Goal: Book appointment/travel/reservation

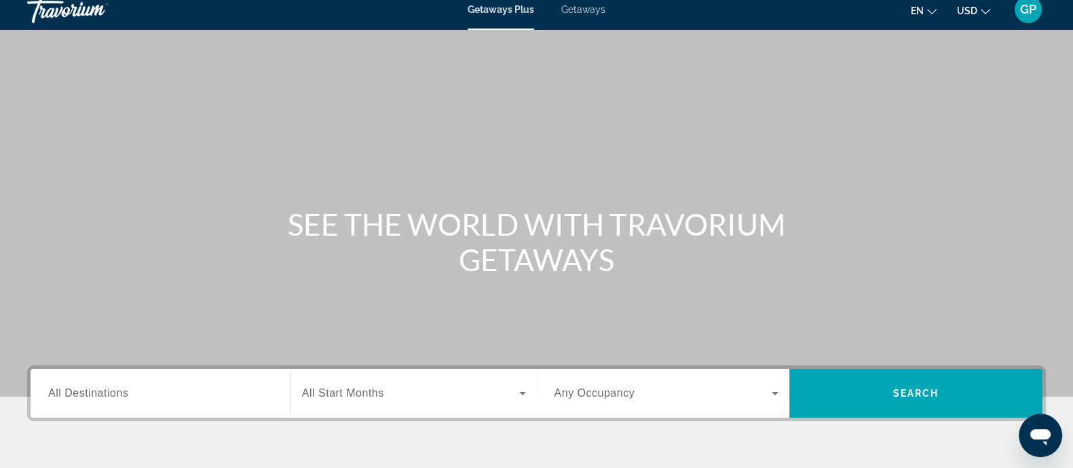
scroll to position [265, 0]
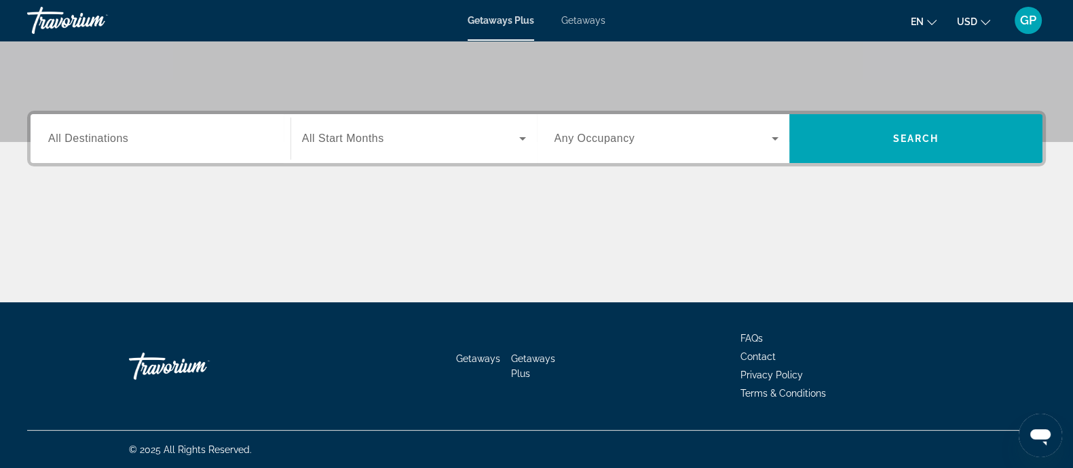
click at [229, 131] on input "Destination All Destinations" at bounding box center [160, 139] width 225 height 16
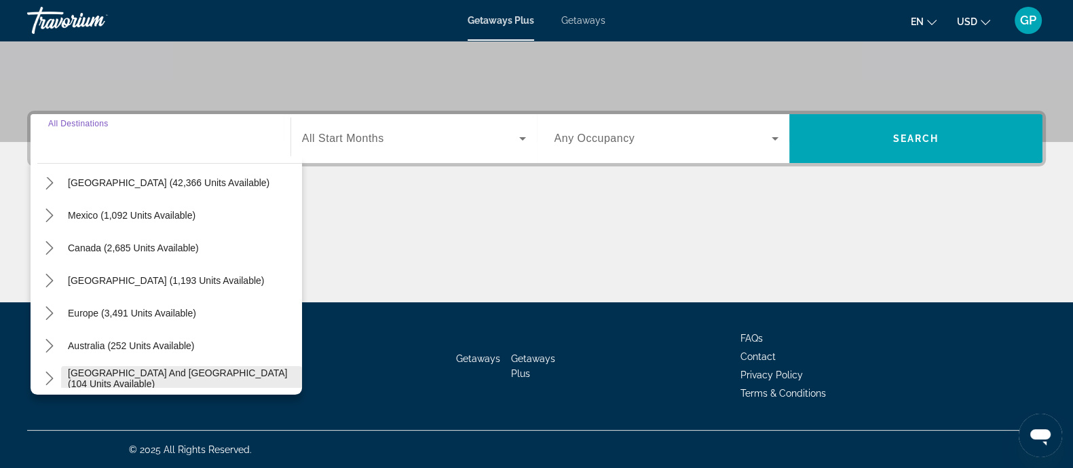
scroll to position [220, 0]
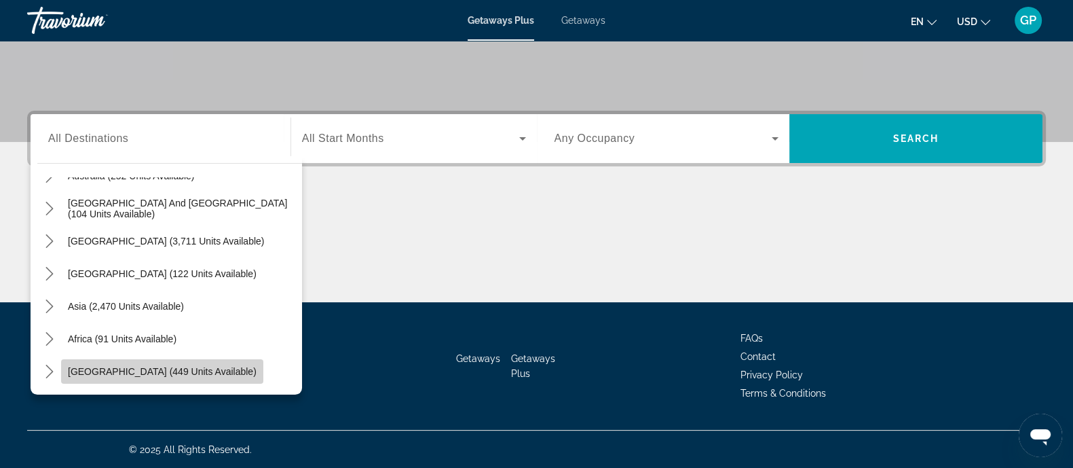
click at [170, 367] on span "[GEOGRAPHIC_DATA] (449 units available)" at bounding box center [162, 371] width 189 height 11
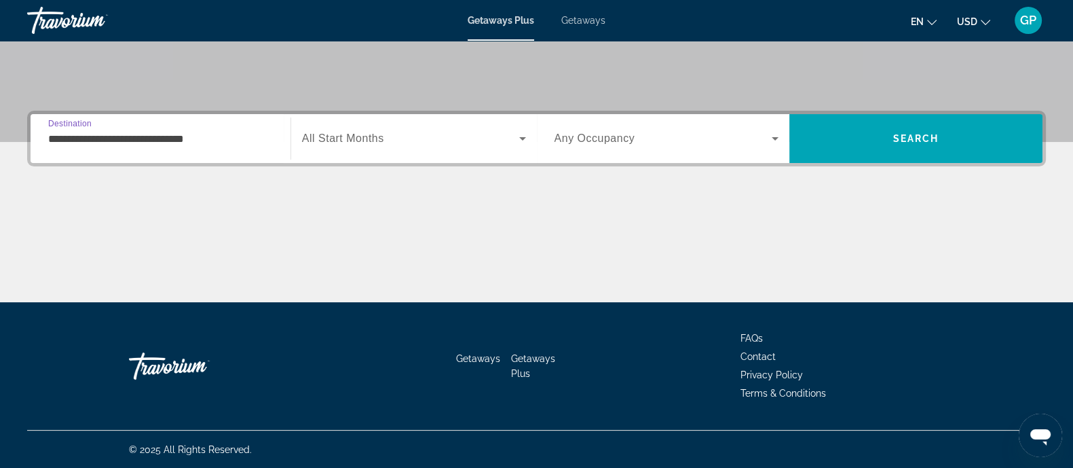
click at [197, 136] on input "**********" at bounding box center [160, 139] width 225 height 16
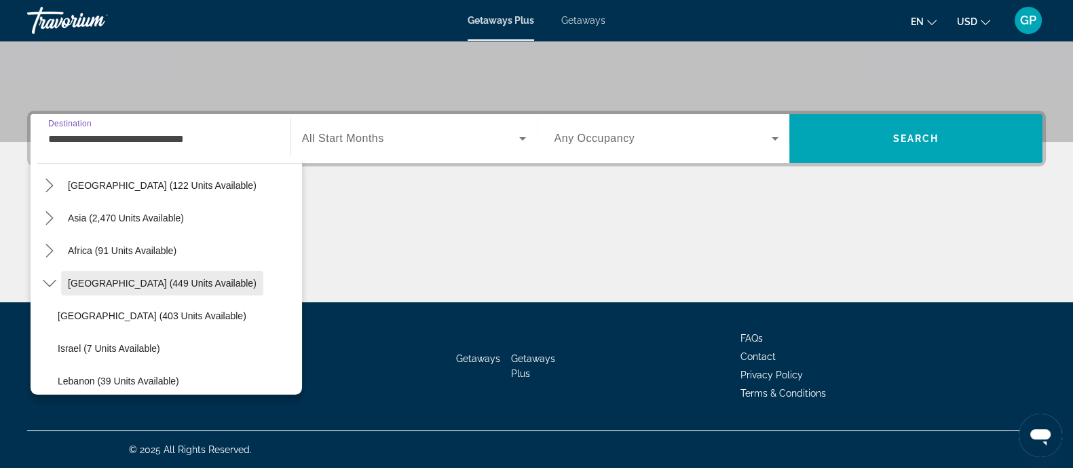
scroll to position [224, 0]
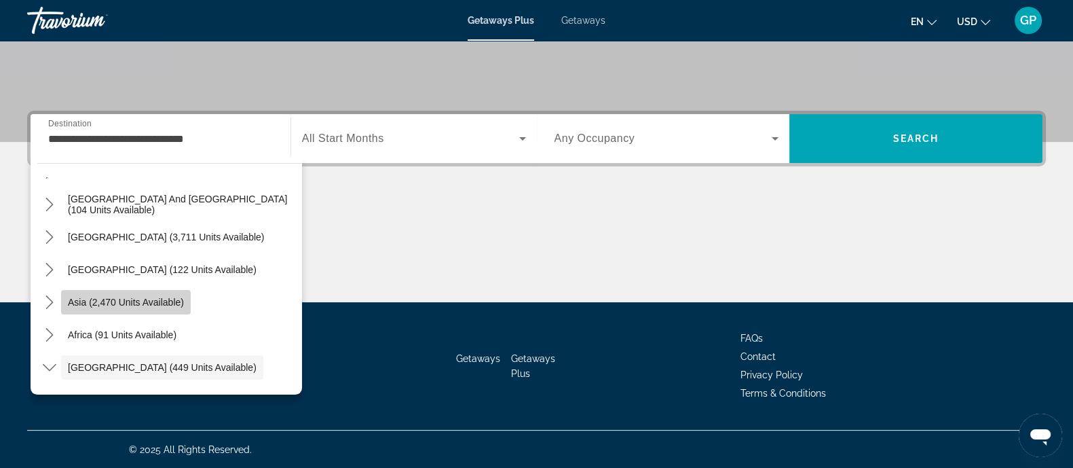
click at [134, 297] on span "Asia (2,470 units available)" at bounding box center [126, 302] width 116 height 11
type input "**********"
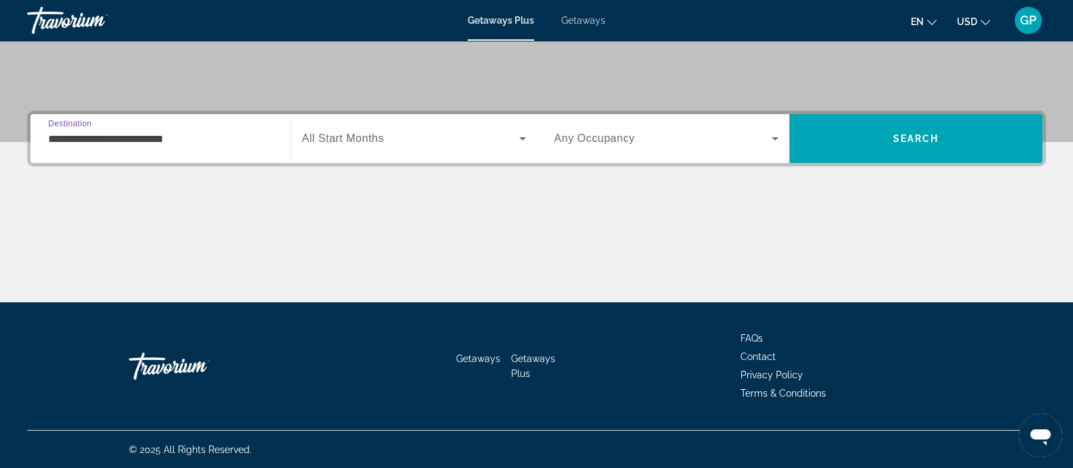
click at [395, 130] on span "Search widget" at bounding box center [410, 138] width 217 height 16
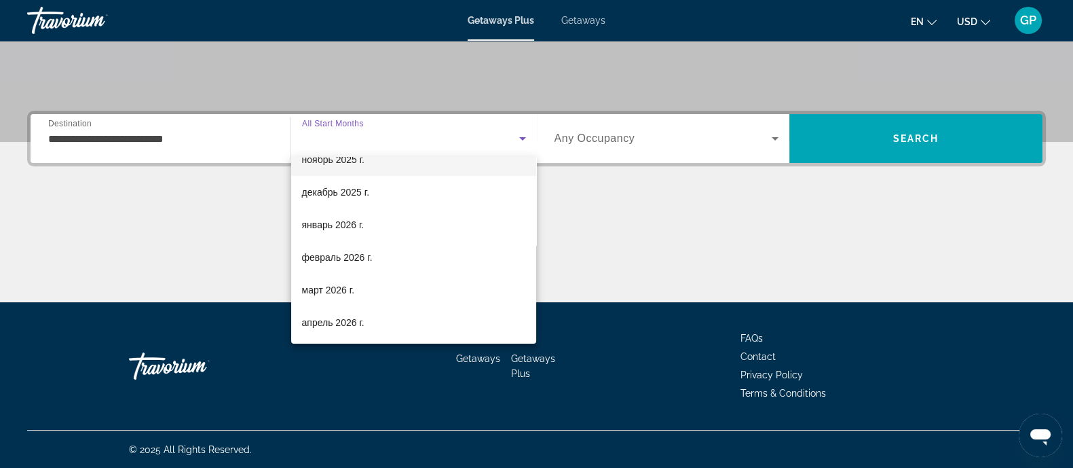
scroll to position [255, 0]
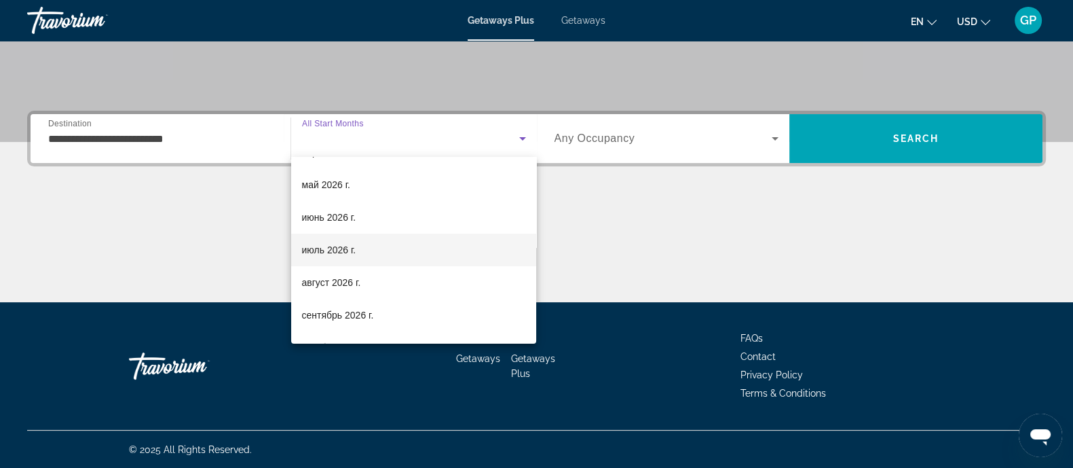
click at [354, 237] on mat-option "июль 2026 г." at bounding box center [414, 250] width 246 height 33
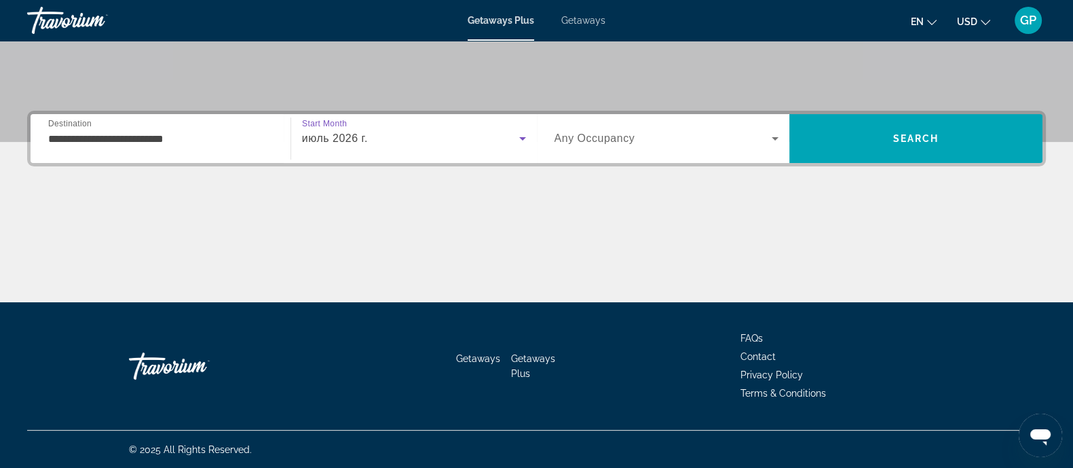
click at [640, 124] on div "Search widget" at bounding box center [667, 138] width 225 height 38
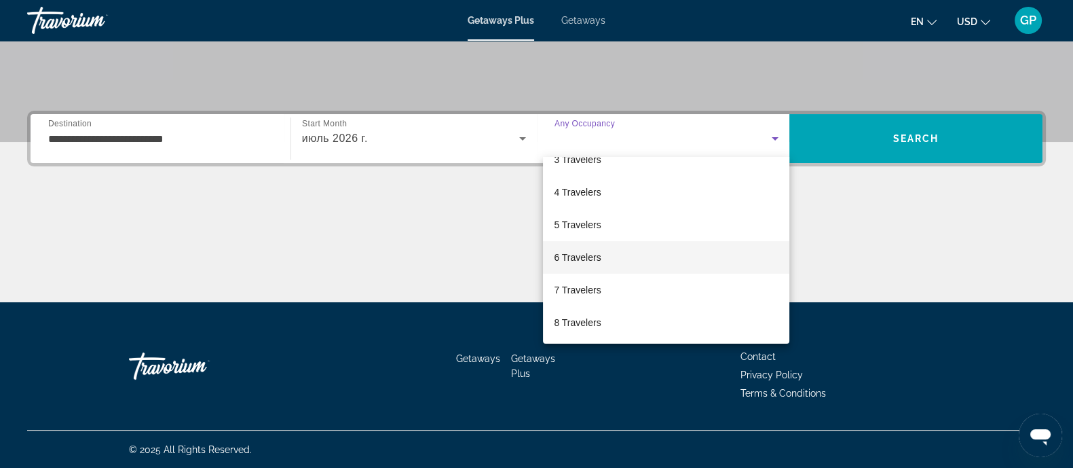
scroll to position [149, 0]
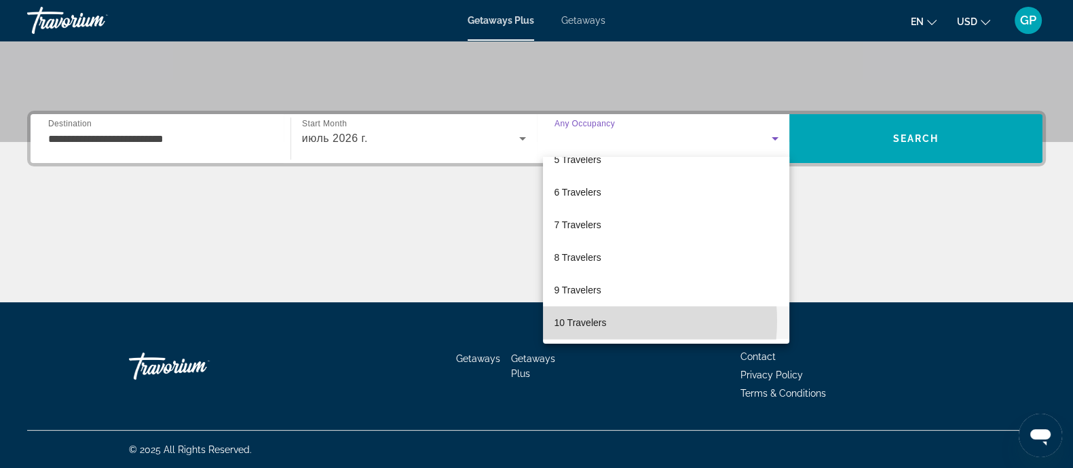
click at [587, 320] on span "10 Travelers" at bounding box center [580, 322] width 52 height 16
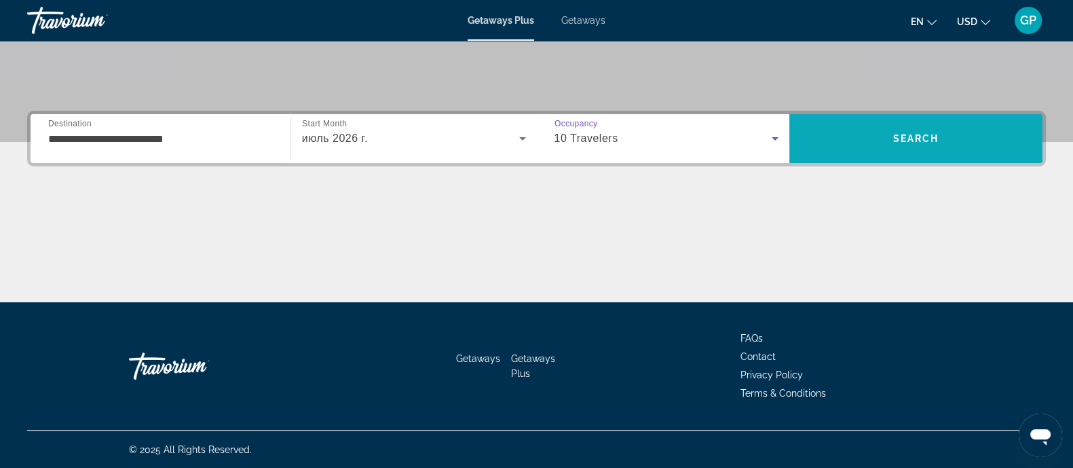
click at [965, 142] on span "Search" at bounding box center [916, 138] width 253 height 33
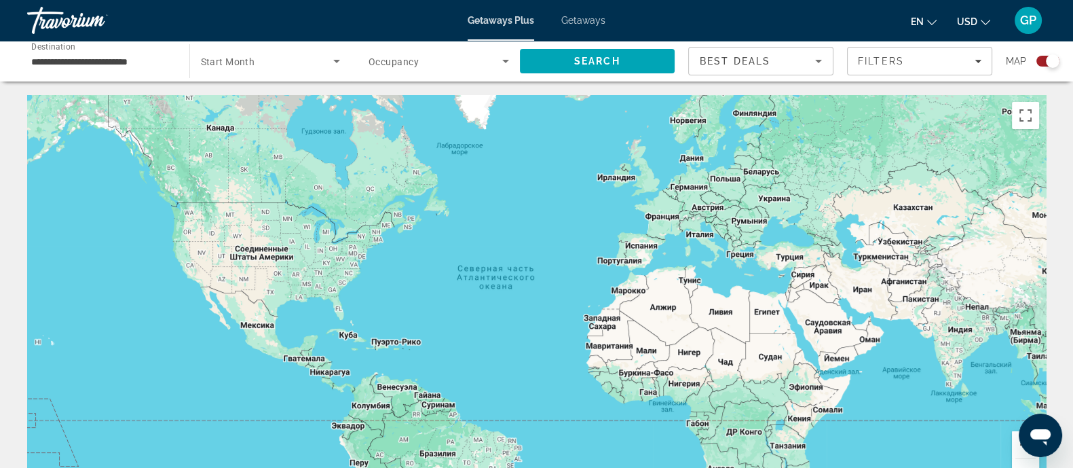
click at [801, 257] on div "Main content" at bounding box center [536, 298] width 1019 height 407
click at [791, 259] on div "Main content" at bounding box center [536, 298] width 1019 height 407
click at [618, 59] on span "Search" at bounding box center [597, 61] width 46 height 11
click at [147, 67] on input "**********" at bounding box center [101, 62] width 141 height 16
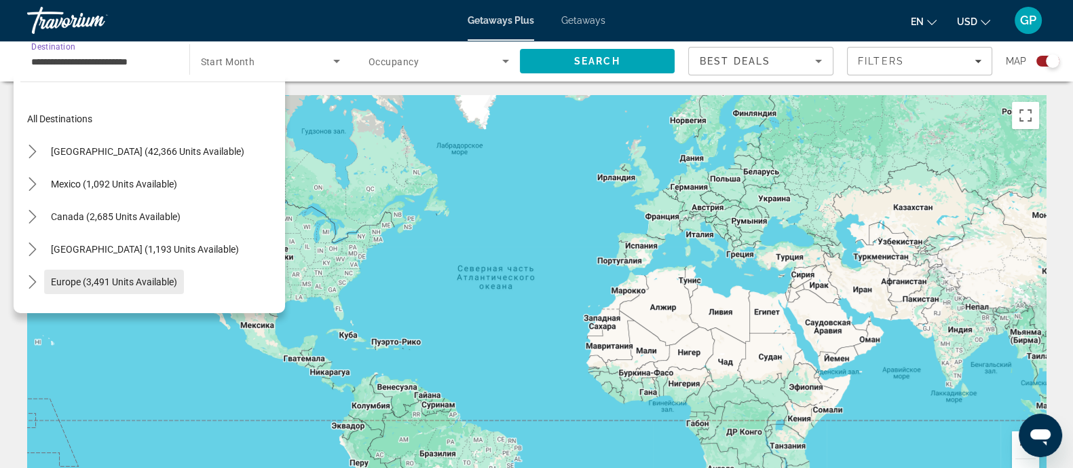
click at [128, 291] on span "Select destination: Europe (3,491 units available)" at bounding box center [114, 281] width 140 height 33
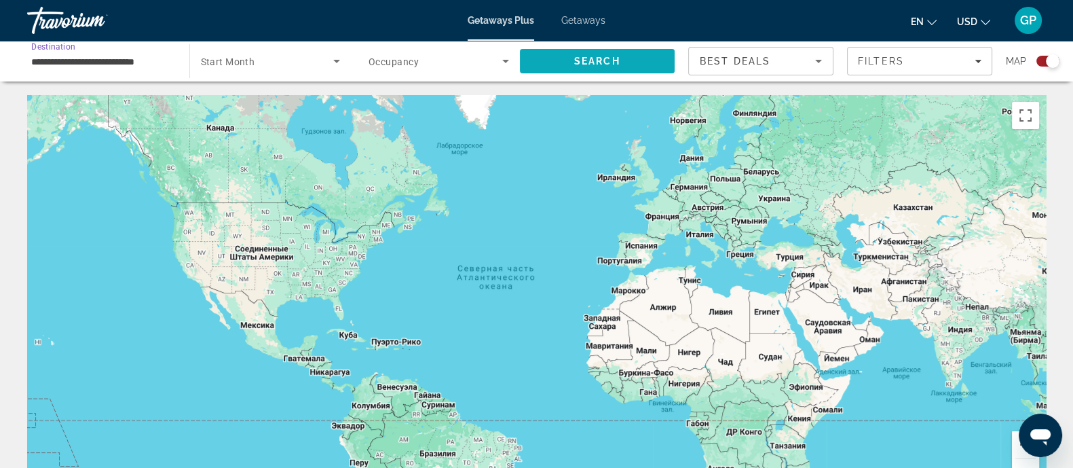
click at [582, 57] on span "Search" at bounding box center [597, 61] width 46 height 11
click at [299, 61] on span "Search widget" at bounding box center [267, 61] width 133 height 16
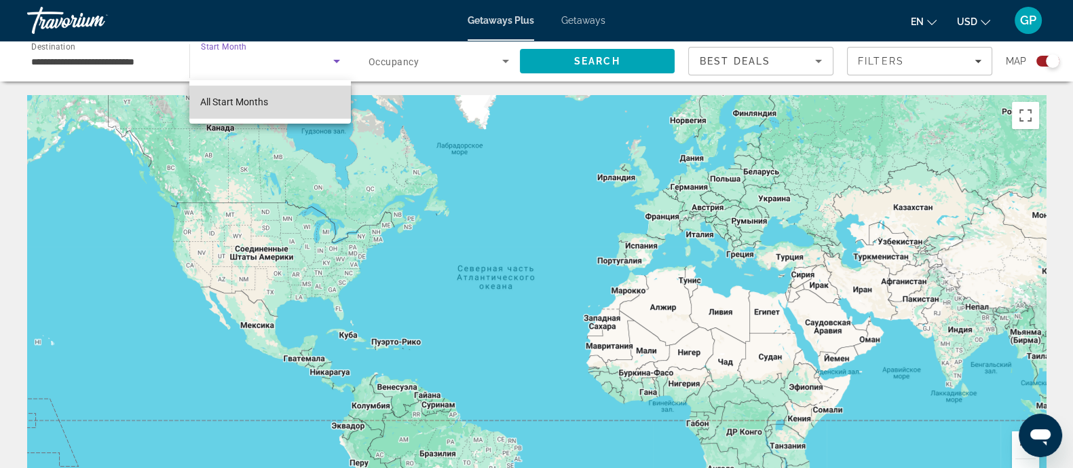
click at [275, 96] on mat-option "All Start Months" at bounding box center [270, 102] width 162 height 33
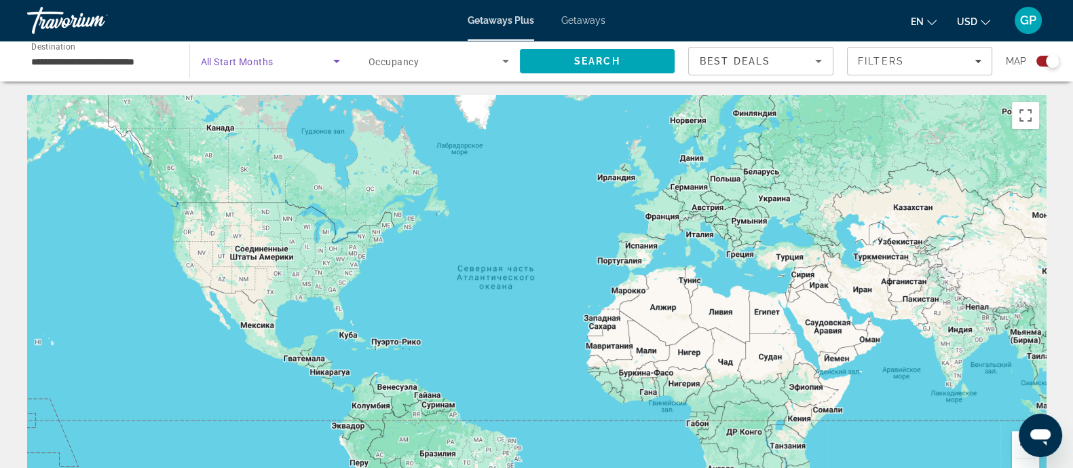
click at [309, 64] on span "Search widget" at bounding box center [267, 61] width 133 height 16
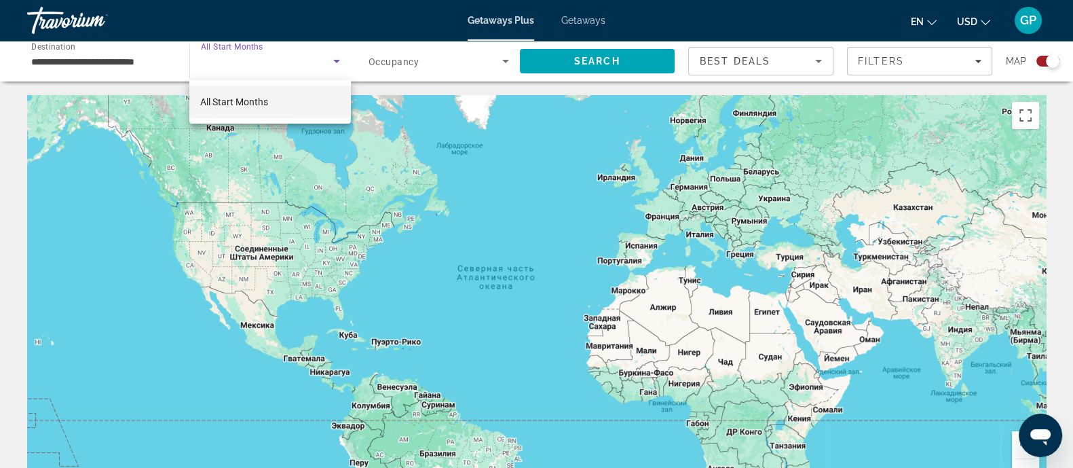
click at [309, 64] on div at bounding box center [536, 234] width 1073 height 468
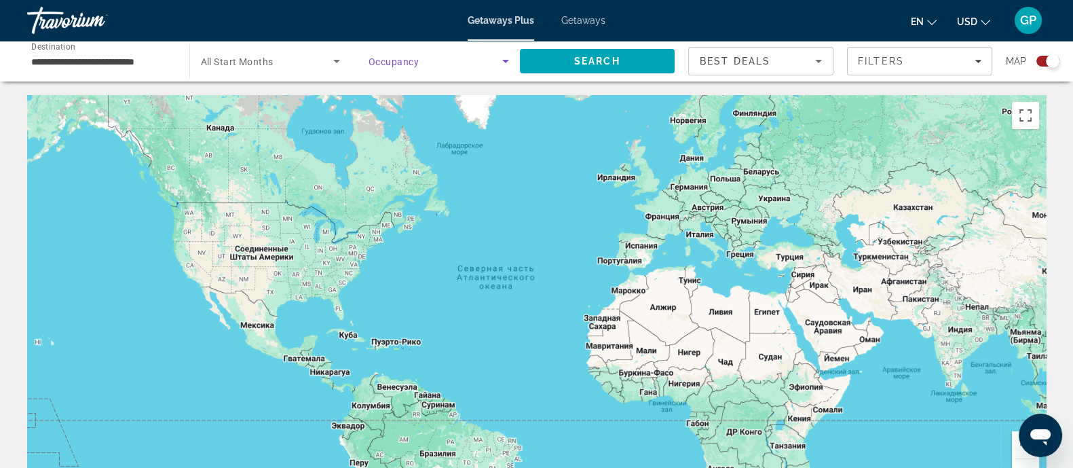
click at [488, 63] on span "Search widget" at bounding box center [436, 61] width 134 height 16
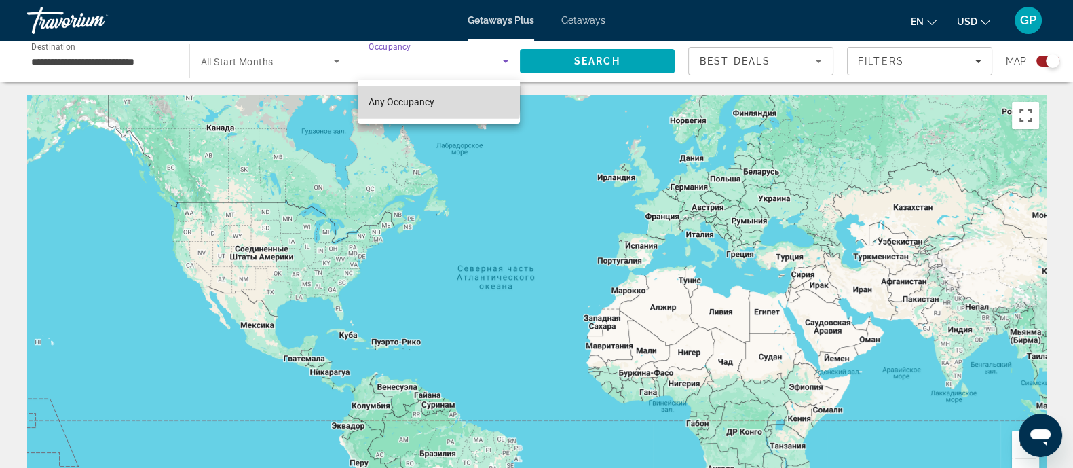
click at [408, 97] on span "Any Occupancy" at bounding box center [402, 101] width 66 height 11
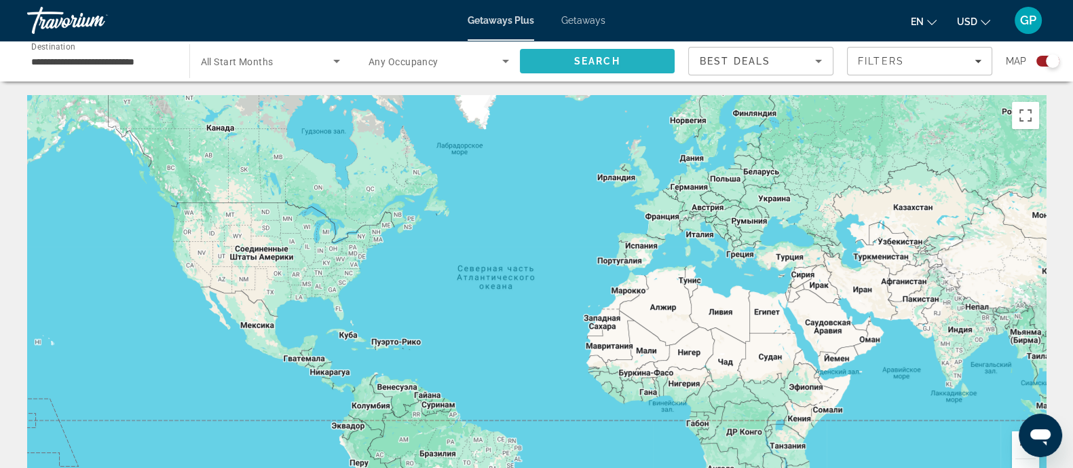
click at [605, 52] on span "Search" at bounding box center [597, 61] width 155 height 33
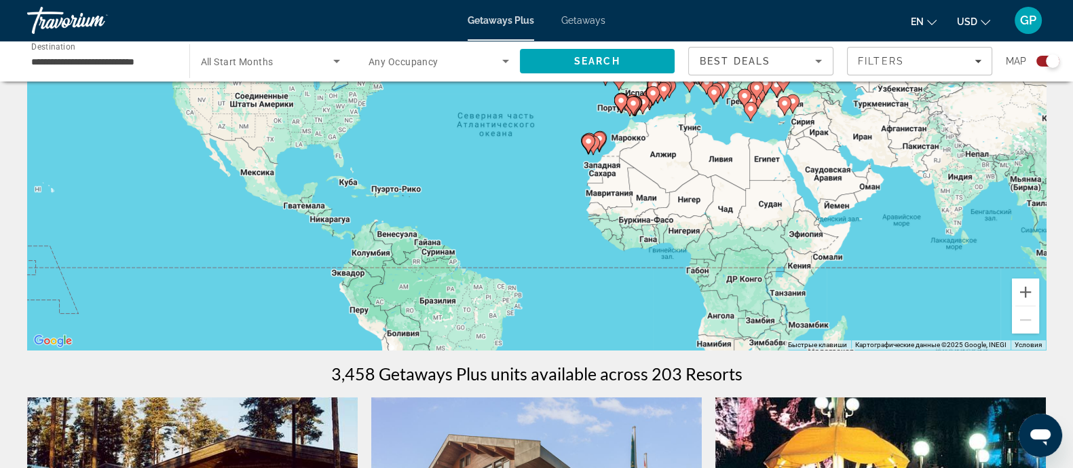
scroll to position [68, 0]
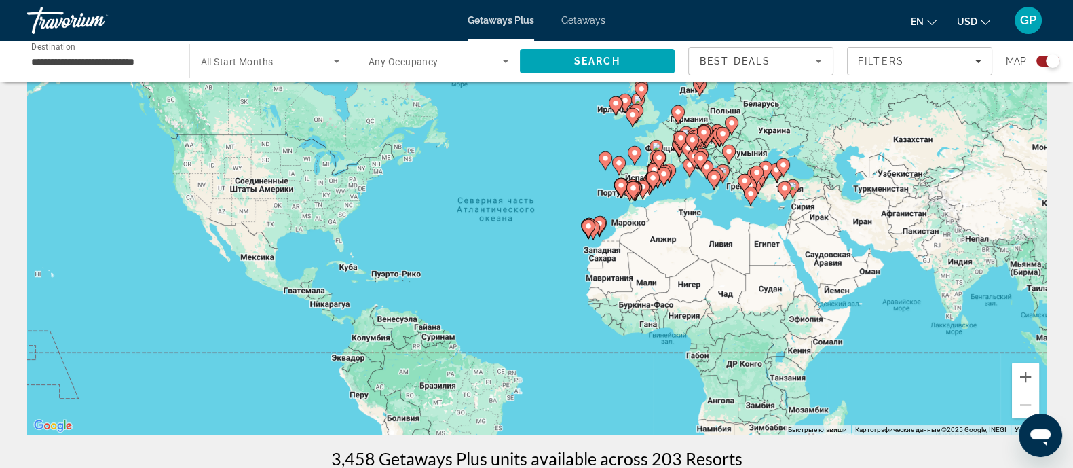
click at [789, 189] on icon "Main content" at bounding box center [784, 191] width 12 height 18
type input "**********"
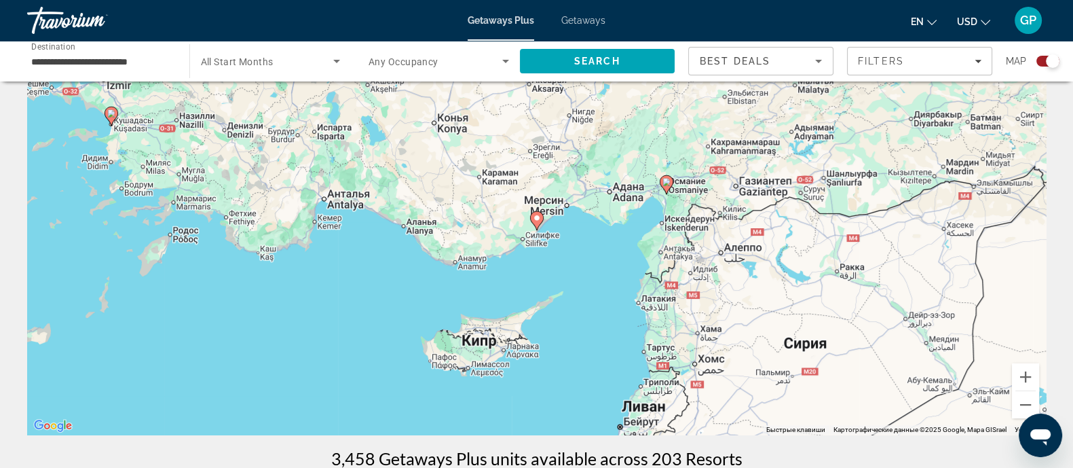
click at [538, 223] on icon "Main content" at bounding box center [536, 221] width 12 height 18
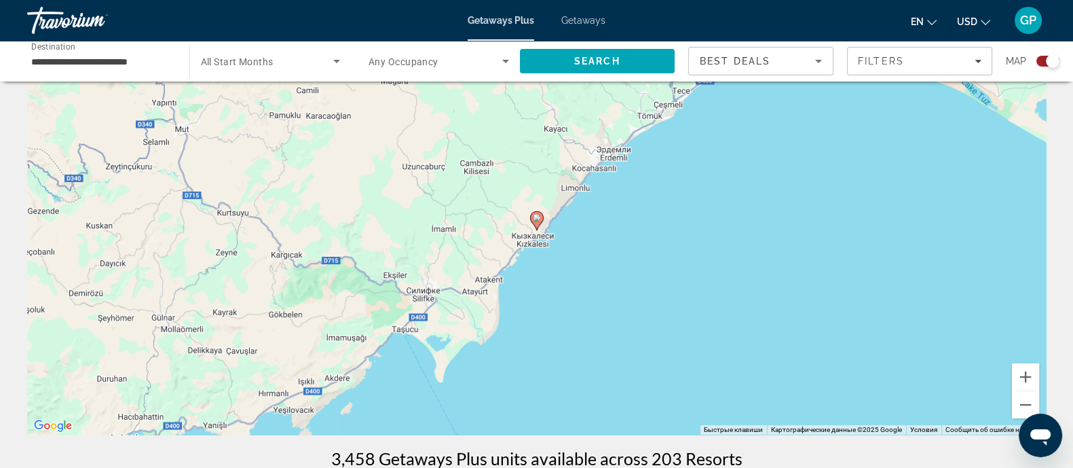
scroll to position [0, 0]
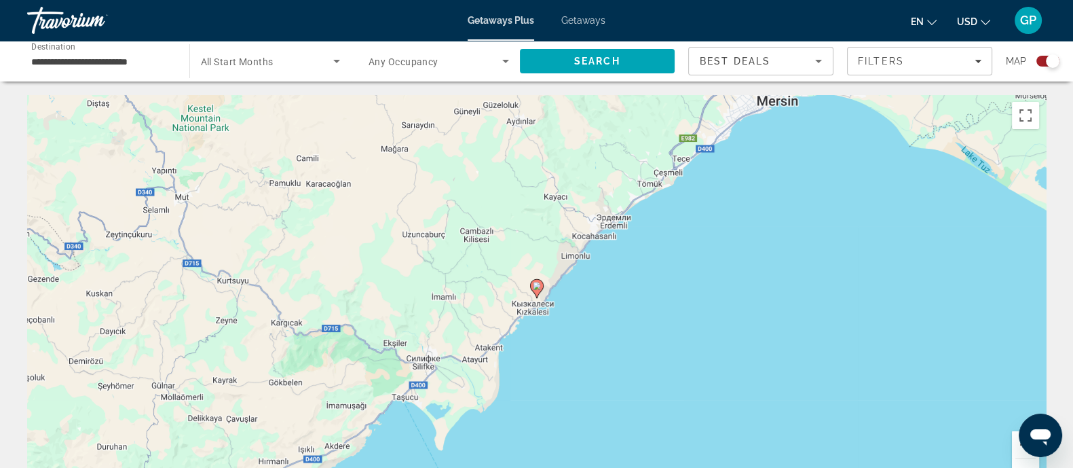
click at [540, 291] on icon "Main content" at bounding box center [536, 289] width 12 height 18
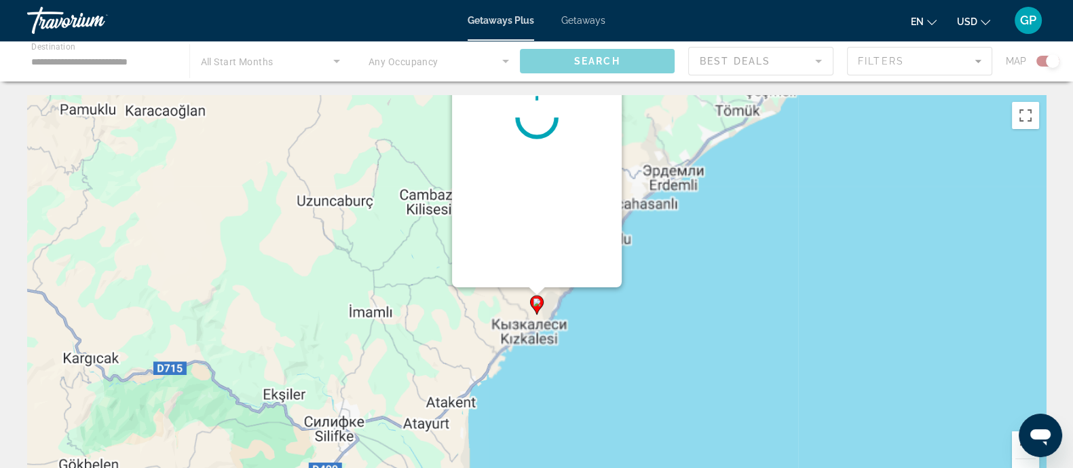
click at [540, 299] on div "Для навигации используйте клавиши со стрелками. Чтобы активировать перетаскиван…" at bounding box center [1046, 299] width 1019 height 0
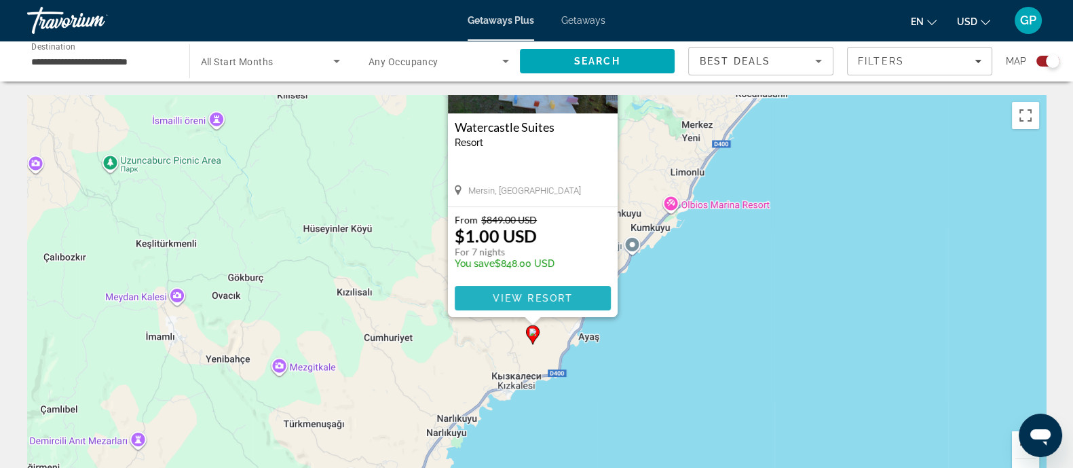
click at [540, 293] on span "View Resort" at bounding box center [532, 298] width 80 height 11
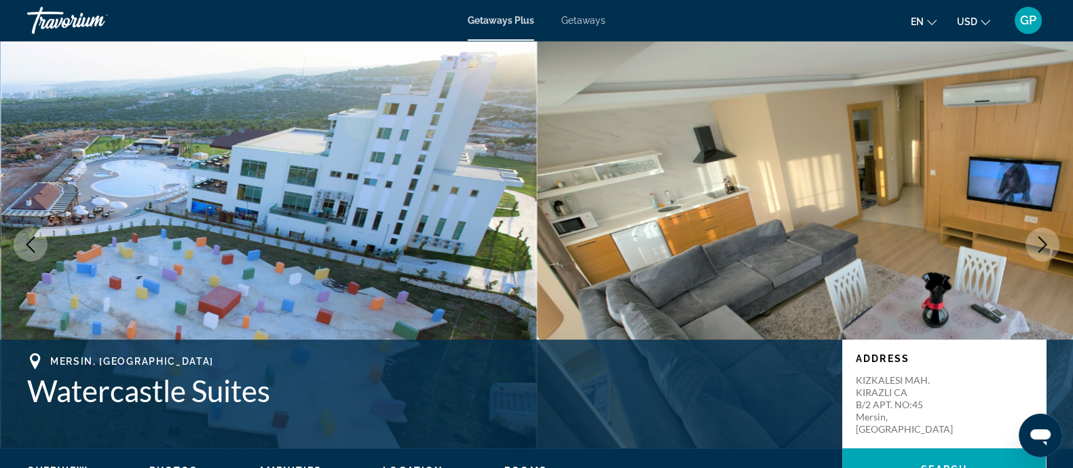
click at [1052, 244] on button "Next image" at bounding box center [1043, 244] width 34 height 34
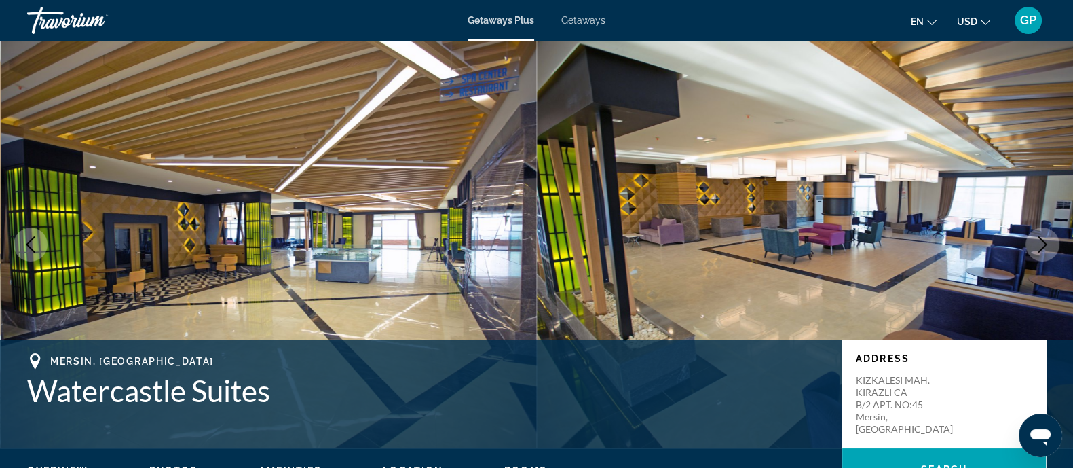
click at [1052, 244] on button "Next image" at bounding box center [1043, 244] width 34 height 34
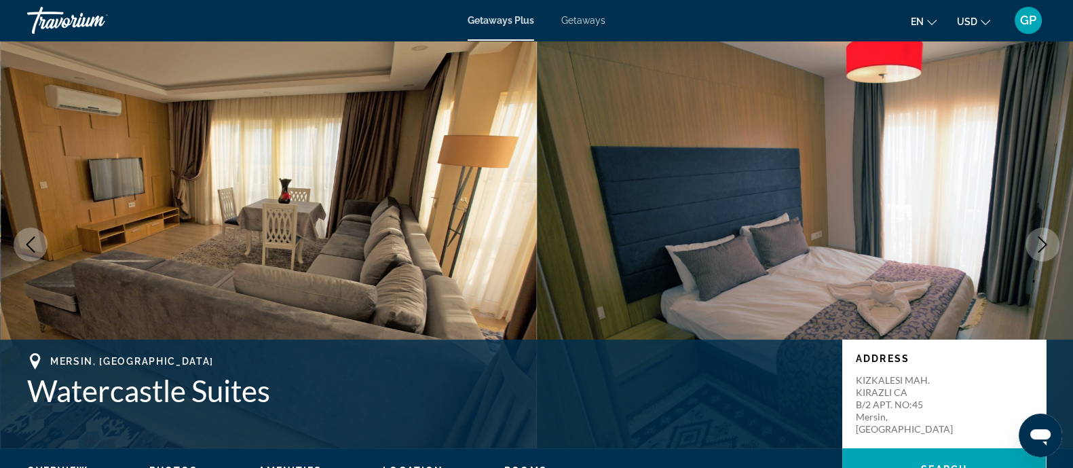
click at [1052, 244] on button "Next image" at bounding box center [1043, 244] width 34 height 34
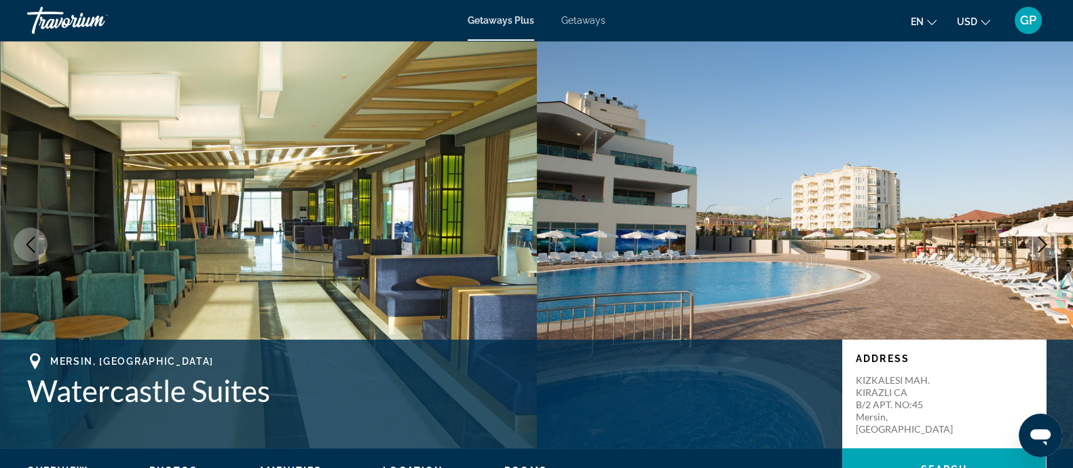
click at [1052, 244] on button "Next image" at bounding box center [1043, 244] width 34 height 34
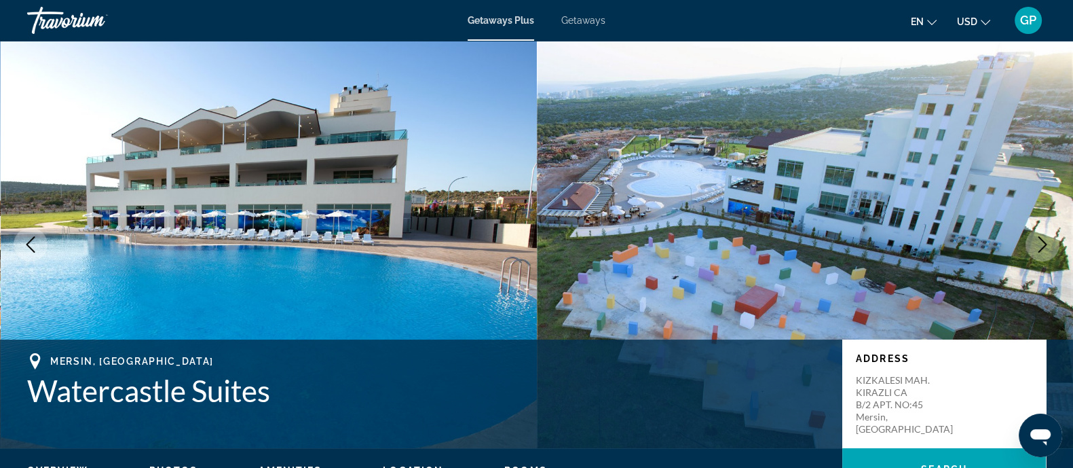
click at [1052, 244] on button "Next image" at bounding box center [1043, 244] width 34 height 34
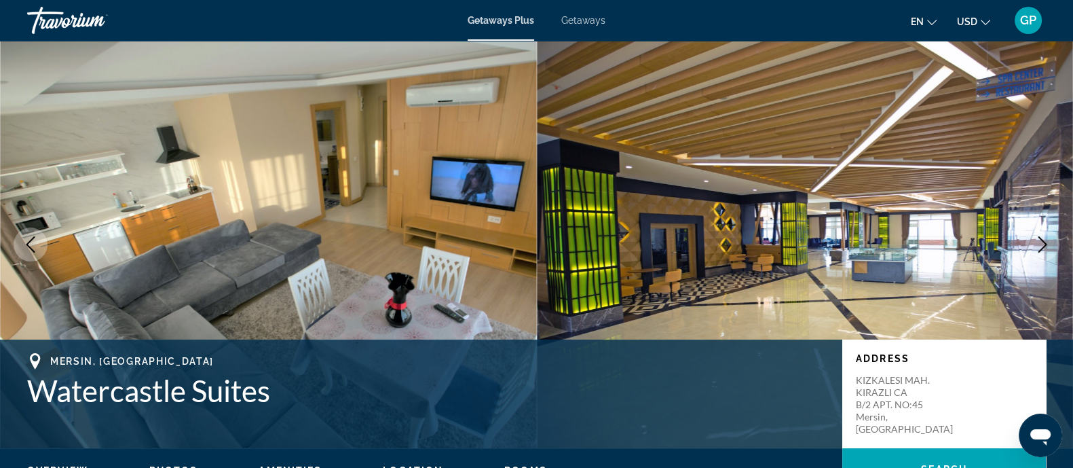
click at [1052, 244] on button "Next image" at bounding box center [1043, 244] width 34 height 34
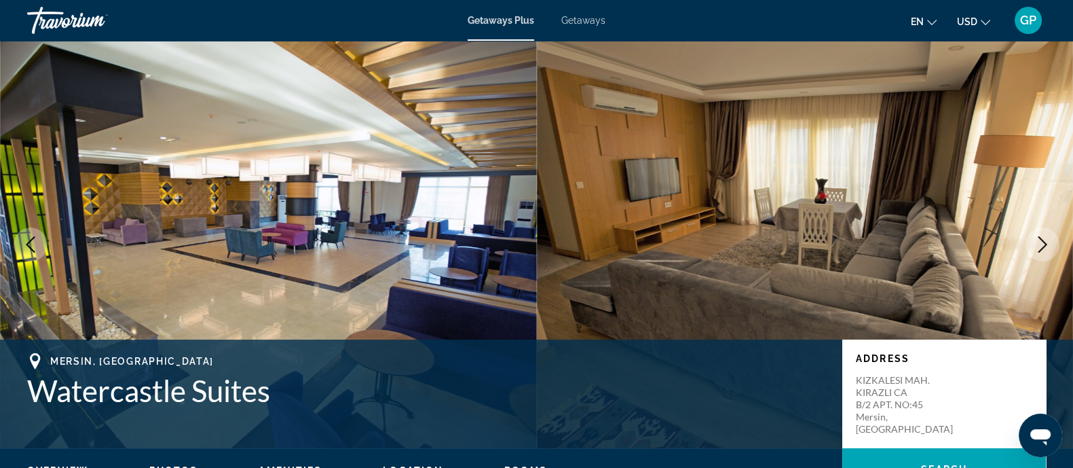
click at [1052, 244] on button "Next image" at bounding box center [1043, 244] width 34 height 34
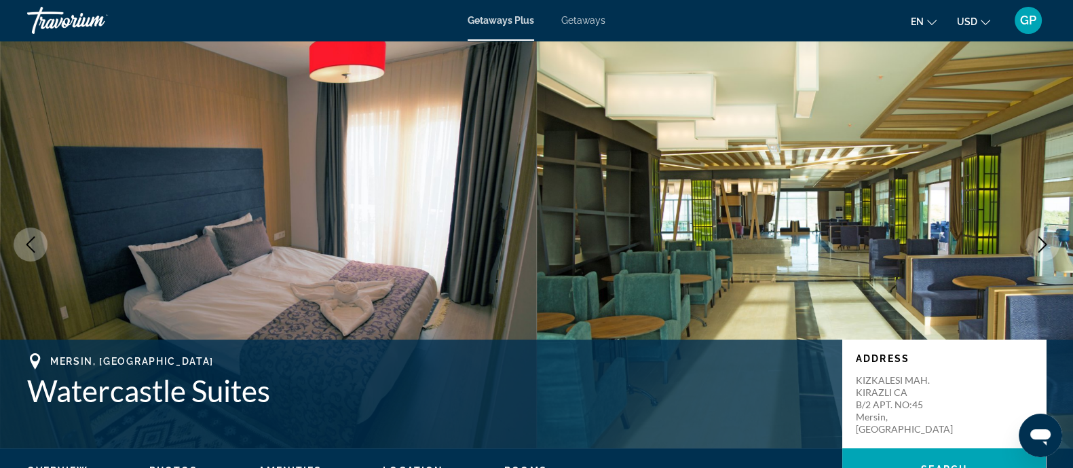
click at [1052, 244] on button "Next image" at bounding box center [1043, 244] width 34 height 34
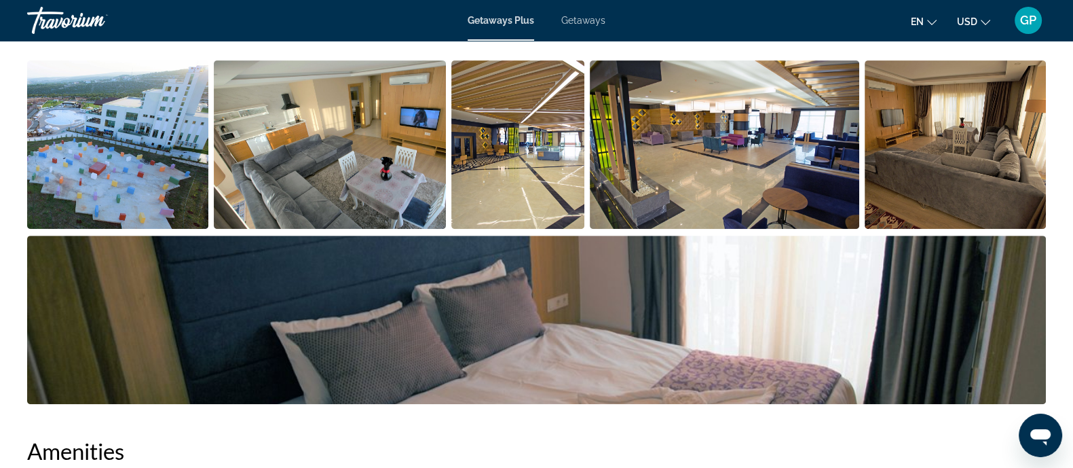
scroll to position [593, 0]
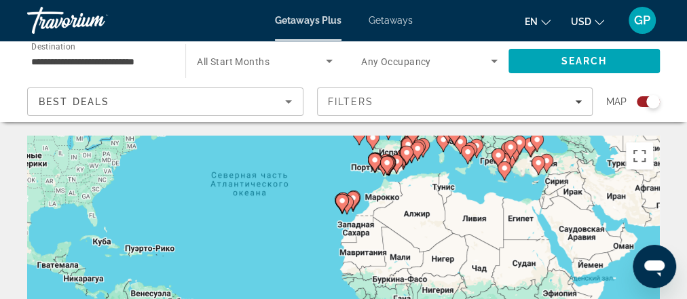
drag, startPoint x: 527, startPoint y: 201, endPoint x: 473, endPoint y: 62, distance: 148.8
click at [530, 147] on gmp-advanced-marker "Main content" at bounding box center [537, 142] width 14 height 20
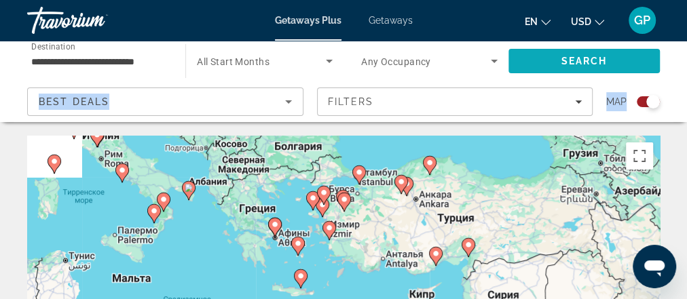
drag, startPoint x: 435, startPoint y: 238, endPoint x: 534, endPoint y: 47, distance: 215.3
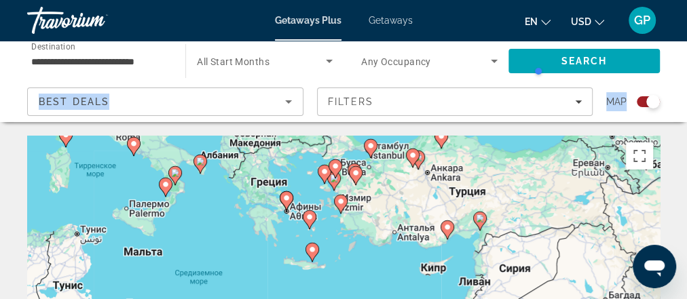
click at [371, 147] on image "Main content" at bounding box center [371, 146] width 8 height 8
type input "**********"
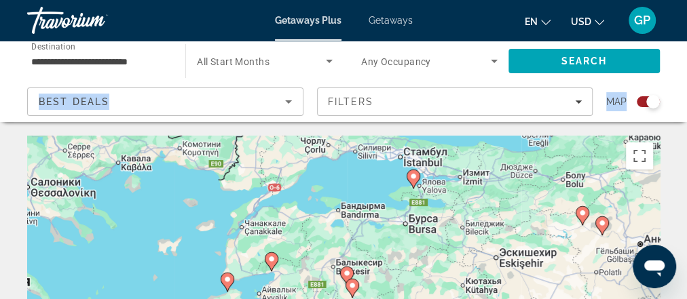
drag, startPoint x: 424, startPoint y: 215, endPoint x: 433, endPoint y: 128, distance: 87.3
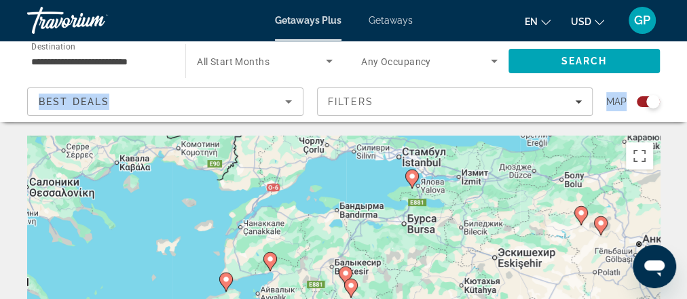
click at [412, 180] on image "Main content" at bounding box center [412, 176] width 8 height 8
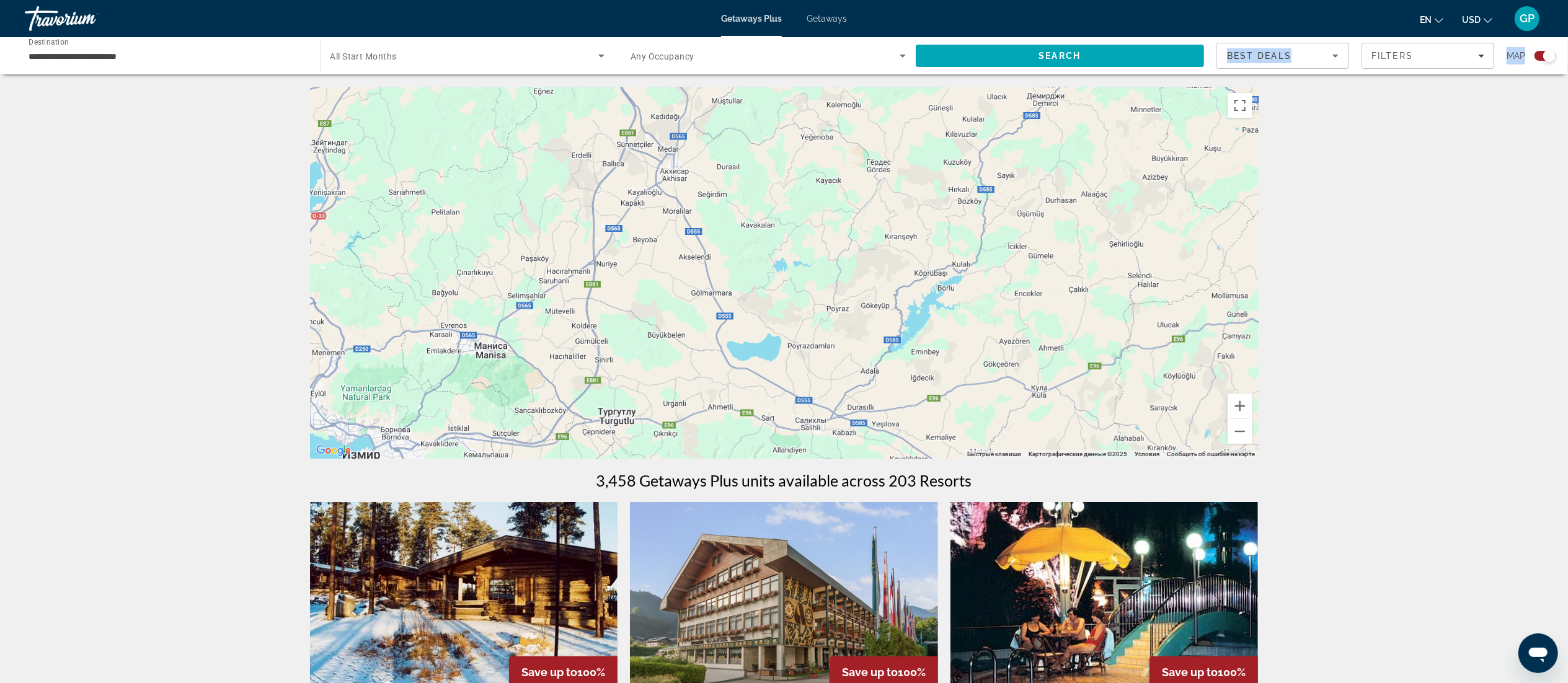
click at [992, 256] on div "Для навигации используйте клавиши со стрелками. Чтобы активировать перетаскиван…" at bounding box center [784, 272] width 949 height 372
click at [992, 101] on button "Включить полноэкранный режим" at bounding box center [1239, 105] width 25 height 25
click at [992, 426] on button "Уменьшить" at bounding box center [1239, 431] width 25 height 25
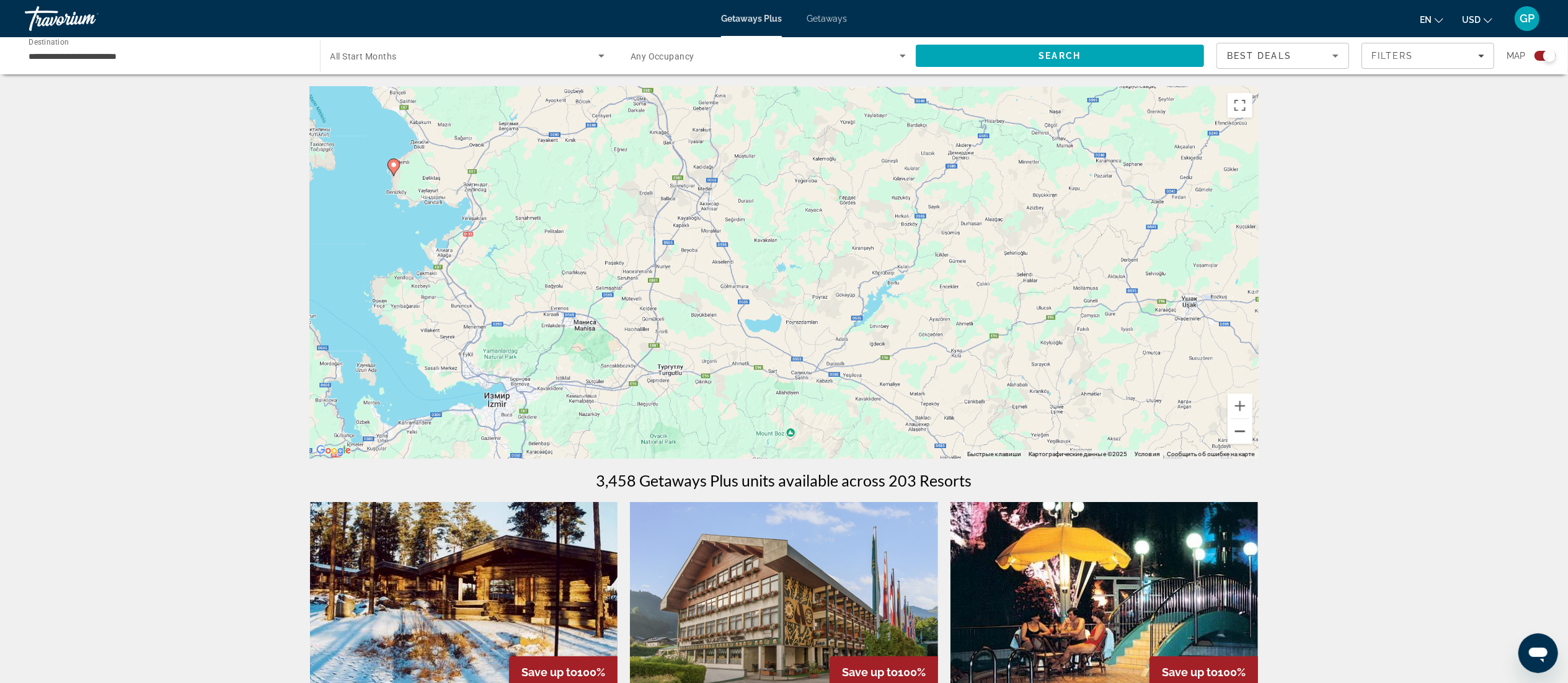
click at [992, 426] on button "Уменьшить" at bounding box center [1239, 431] width 25 height 25
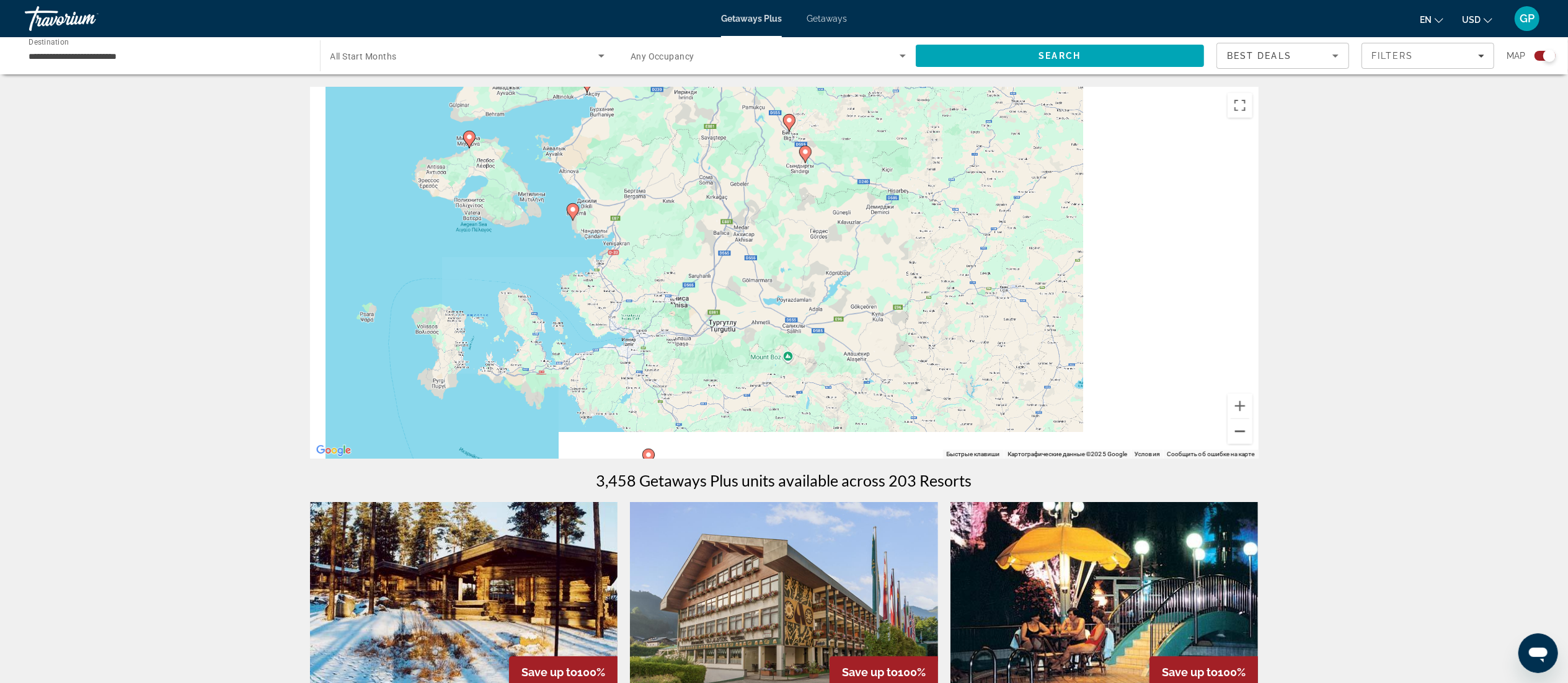
click at [992, 426] on button "Уменьшить" at bounding box center [1239, 431] width 25 height 25
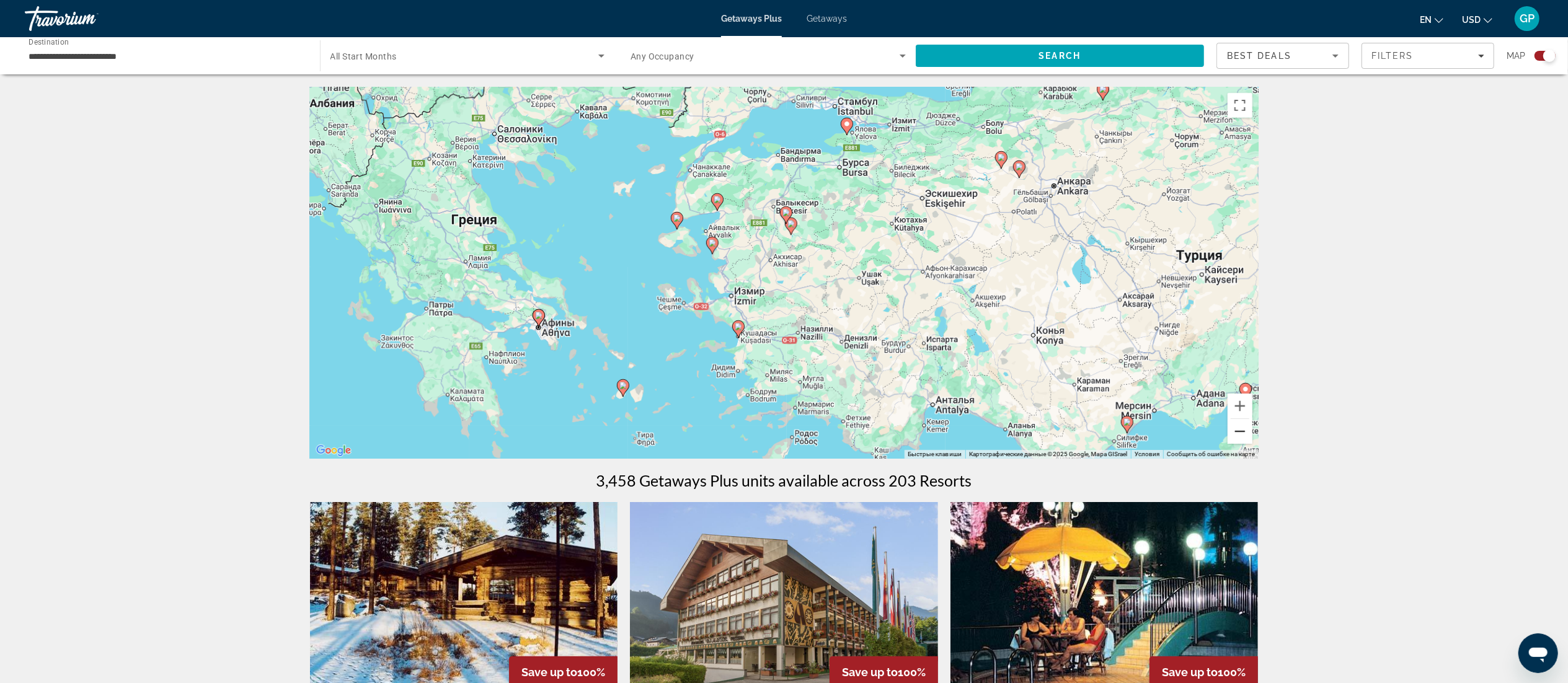
click at [992, 426] on button "Уменьшить" at bounding box center [1239, 431] width 25 height 25
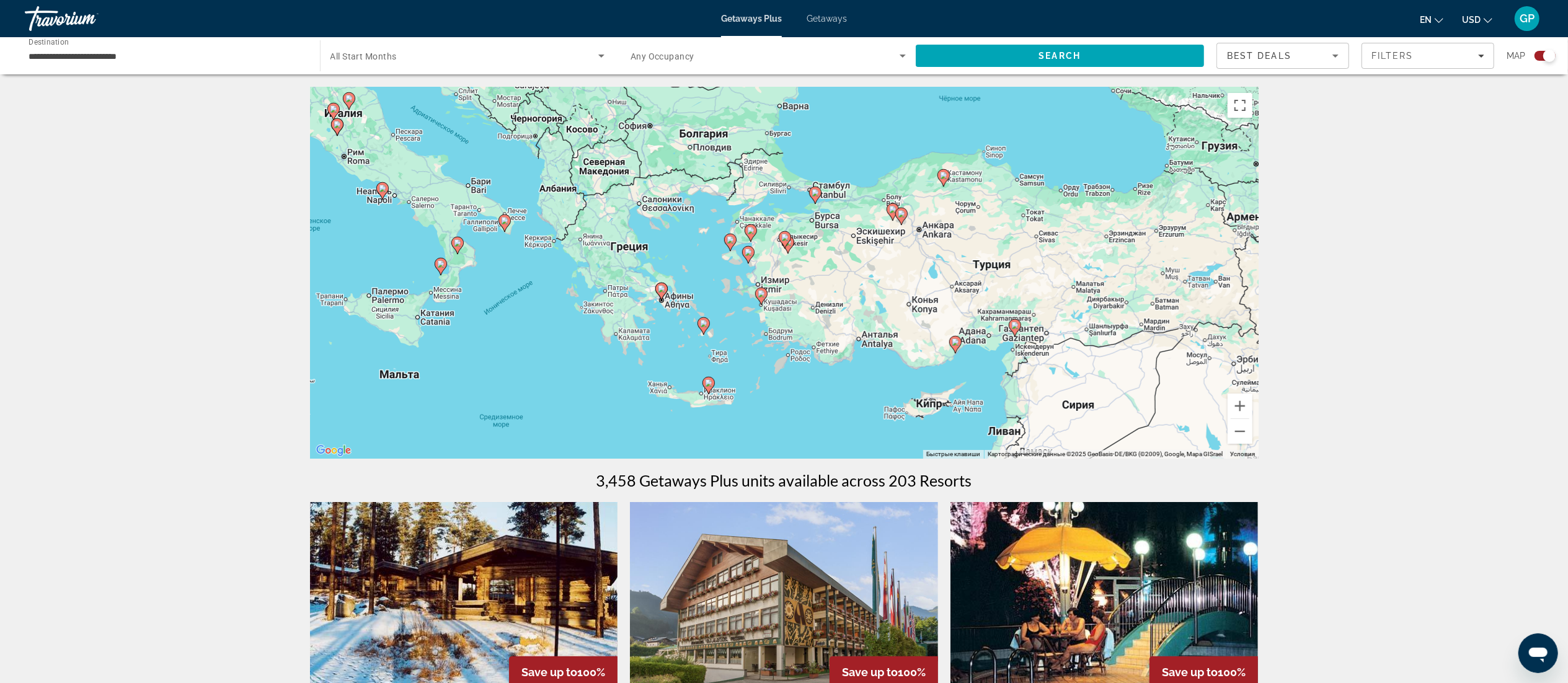
click at [814, 194] on image "Main content" at bounding box center [816, 193] width 7 height 7
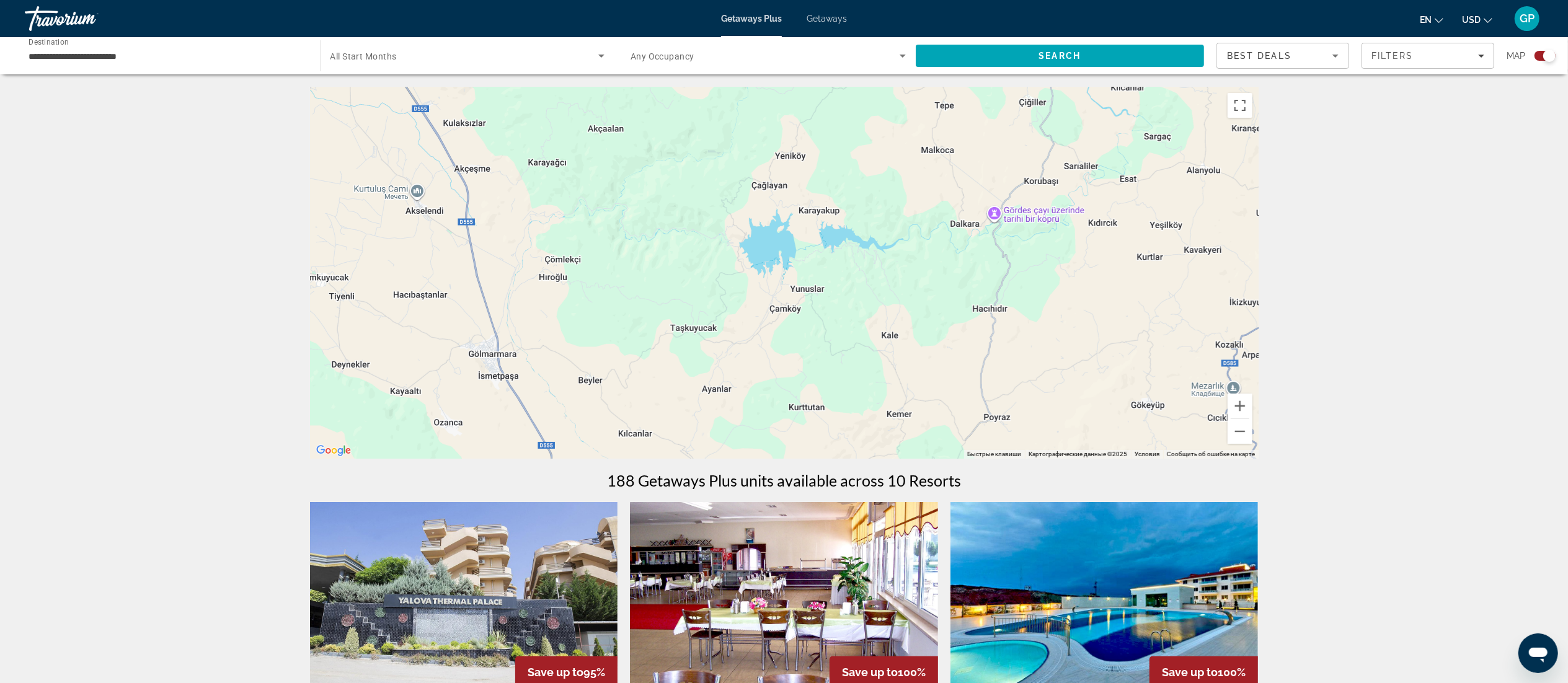
click at [992, 211] on div "Чтобы активировать перетаскивание с помощью клавиатуры, нажмите Alt + Ввод. Пос…" at bounding box center [784, 272] width 949 height 372
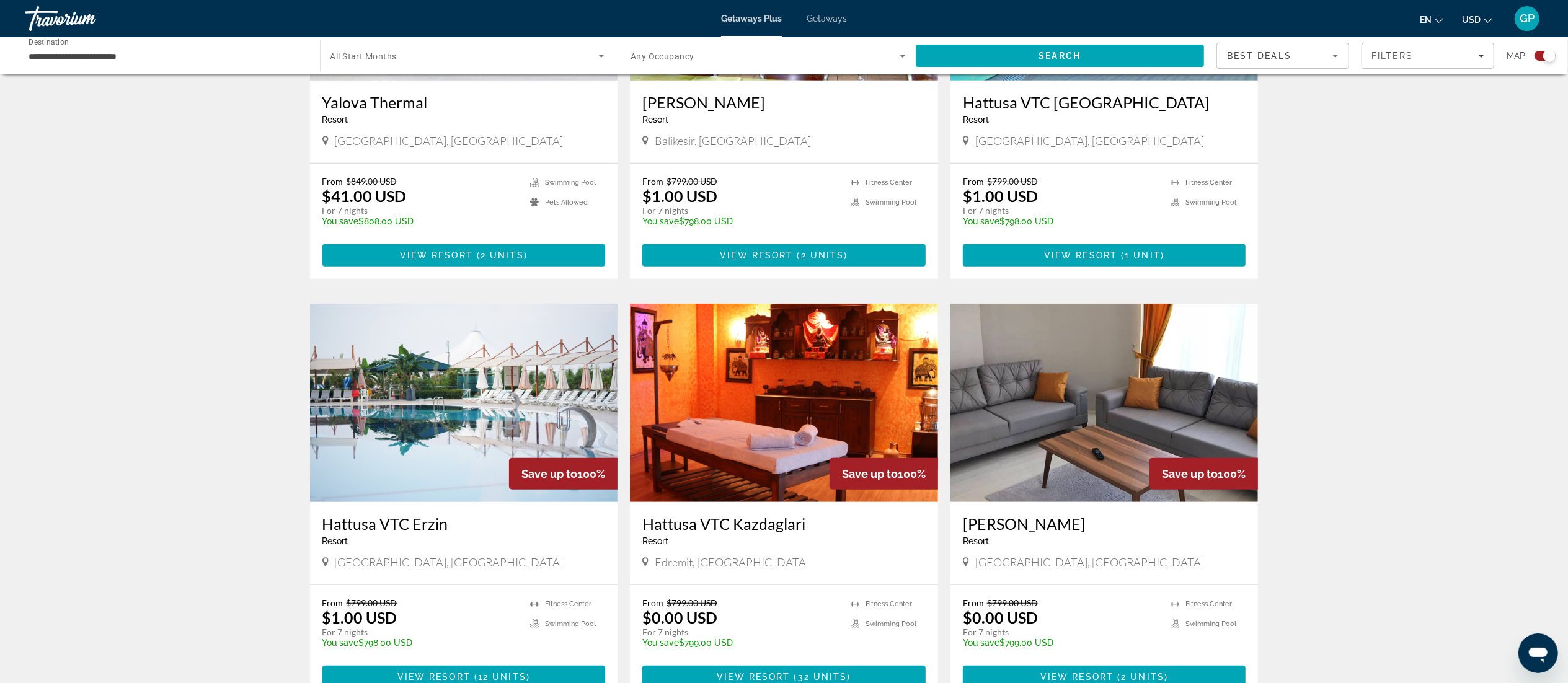
scroll to position [744, 0]
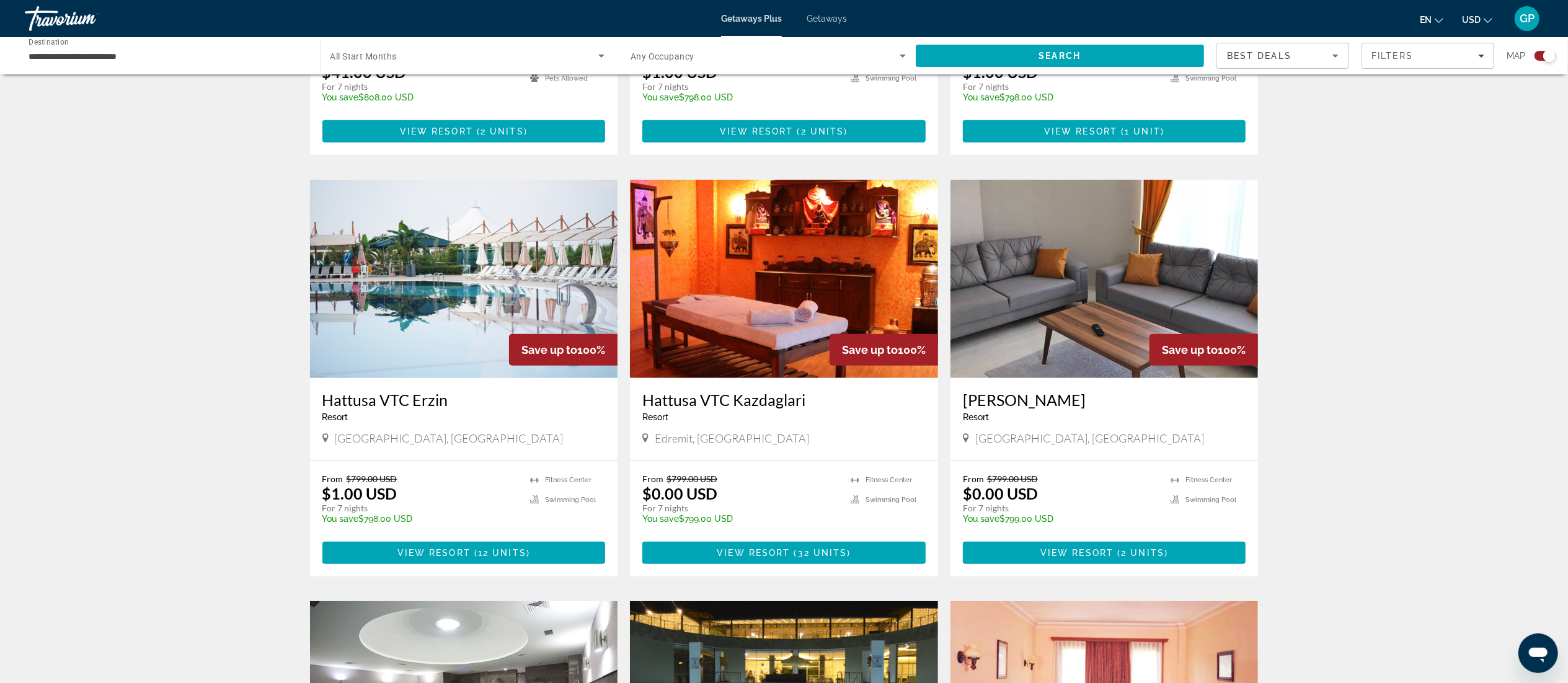
click at [488, 287] on img "Main content" at bounding box center [463, 278] width 308 height 198
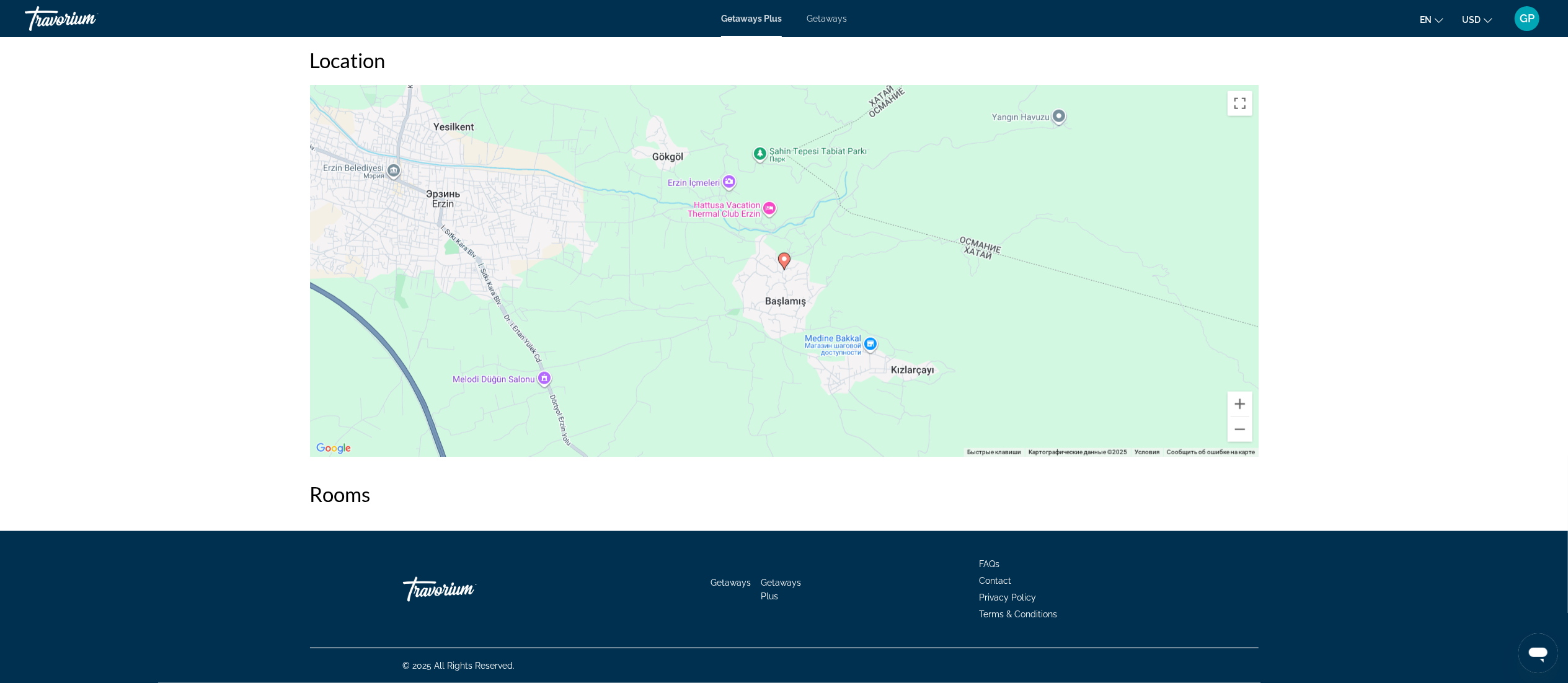
scroll to position [1487, 0]
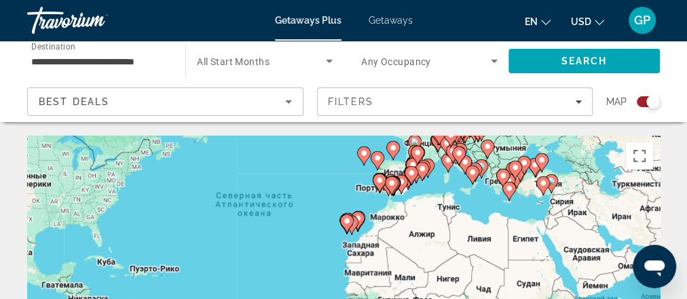
drag, startPoint x: 568, startPoint y: 228, endPoint x: 520, endPoint y: 119, distance: 119.5
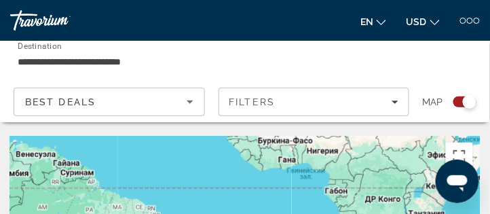
drag, startPoint x: 382, startPoint y: 179, endPoint x: 362, endPoint y: 75, distance: 105.2
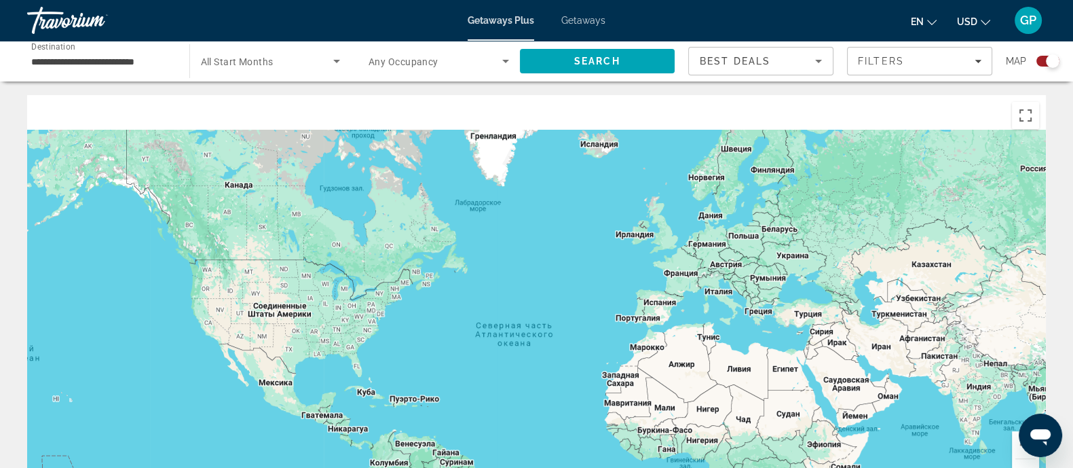
drag, startPoint x: 735, startPoint y: 216, endPoint x: 822, endPoint y: 496, distance: 292.7
click at [822, 467] on html "**********" at bounding box center [536, 234] width 1073 height 468
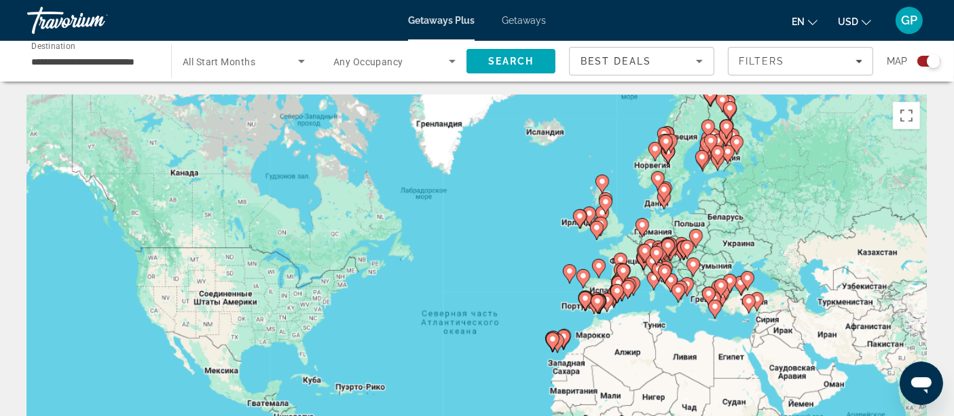
drag, startPoint x: 782, startPoint y: 358, endPoint x: 756, endPoint y: 284, distance: 79.0
click at [760, 292] on g "Main content" at bounding box center [757, 301] width 14 height 19
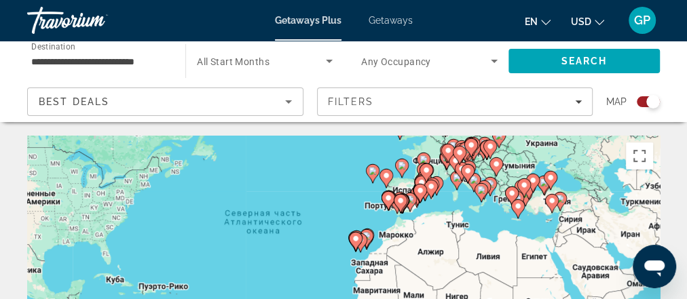
drag, startPoint x: 542, startPoint y: 268, endPoint x: 481, endPoint y: 129, distance: 151.1
click at [551, 181] on image "Main content" at bounding box center [551, 178] width 8 height 8
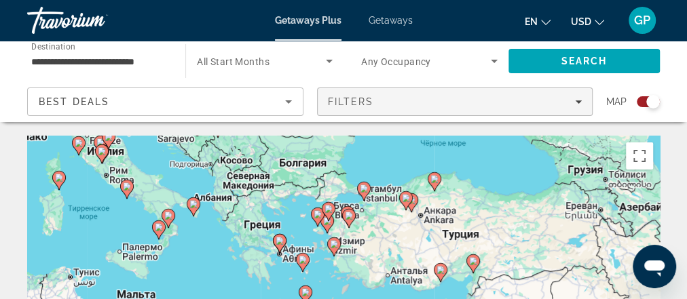
drag, startPoint x: 452, startPoint y: 259, endPoint x: 547, endPoint y: 108, distance: 178.2
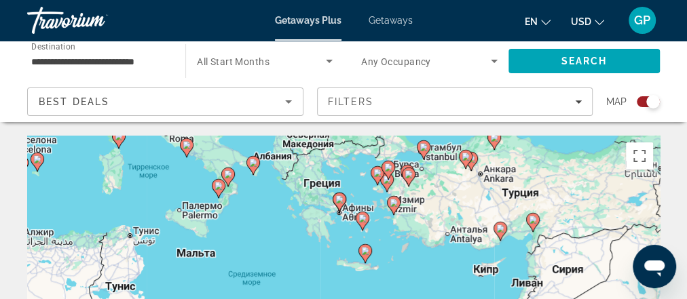
drag, startPoint x: 478, startPoint y: 201, endPoint x: 523, endPoint y: 179, distance: 50.1
click at [375, 174] on image "Main content" at bounding box center [377, 173] width 8 height 8
type input "**********"
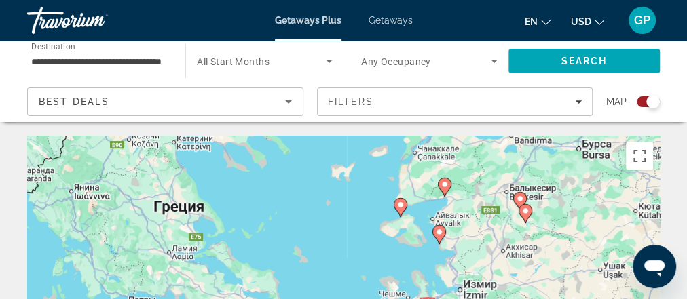
drag, startPoint x: 456, startPoint y: 251, endPoint x: 509, endPoint y: 146, distance: 117.5
click at [403, 206] on image "Main content" at bounding box center [401, 205] width 8 height 8
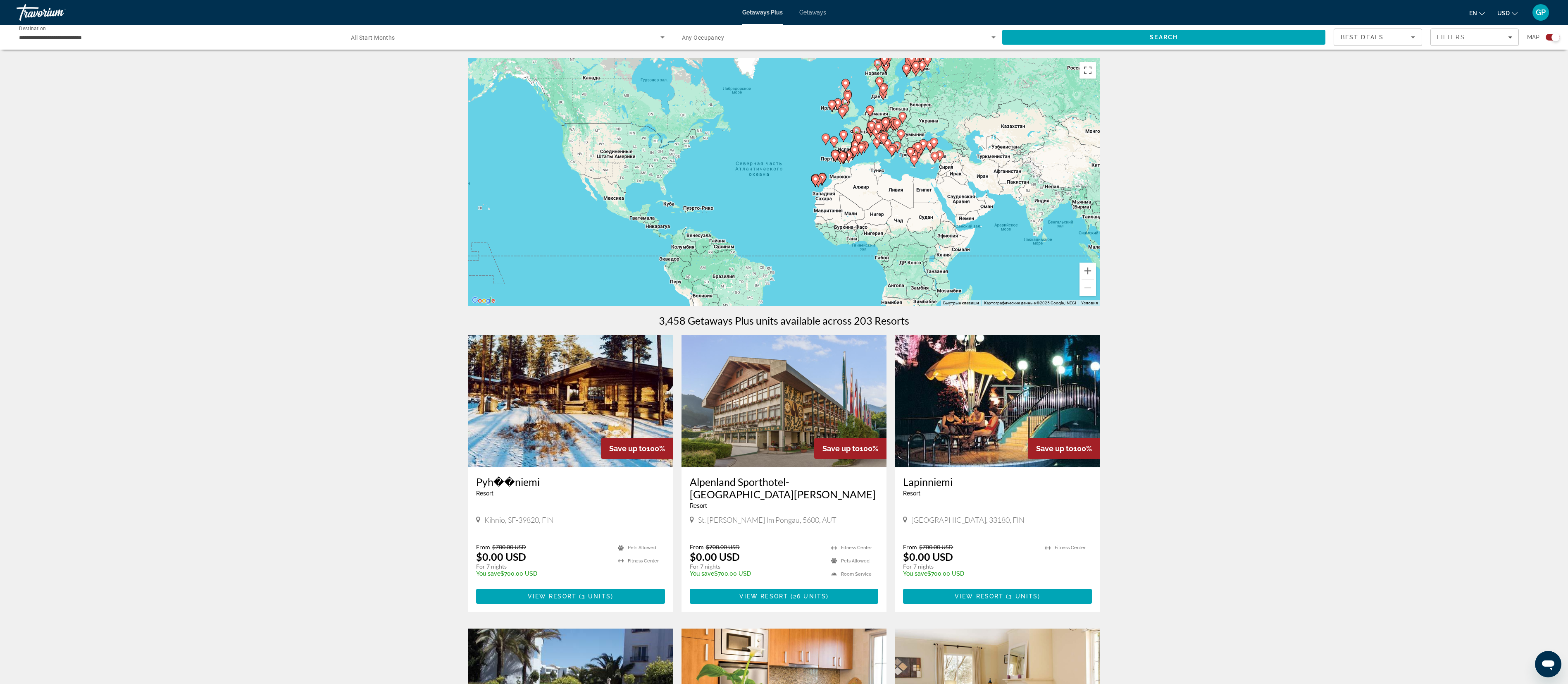
click at [661, 177] on div "Чтобы активировать перетаскивание с помощью клавиатуры, нажмите Alt + Ввод. Пос…" at bounding box center [784, 182] width 632 height 248
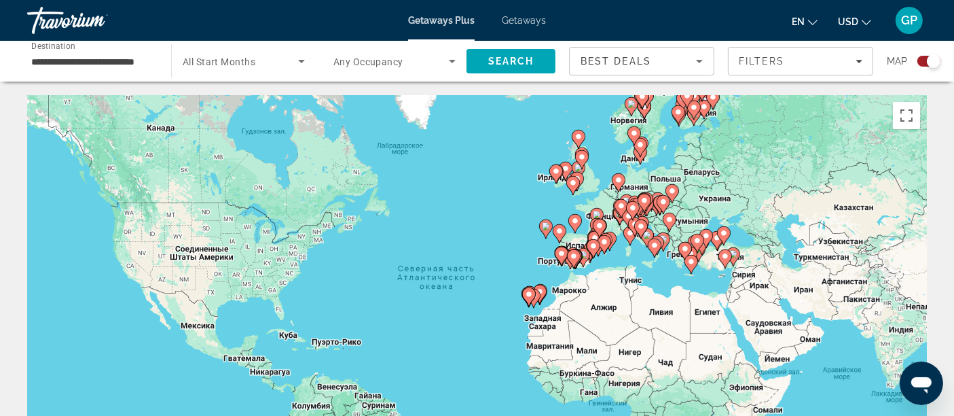
click at [716, 240] on image "Main content" at bounding box center [717, 238] width 8 height 8
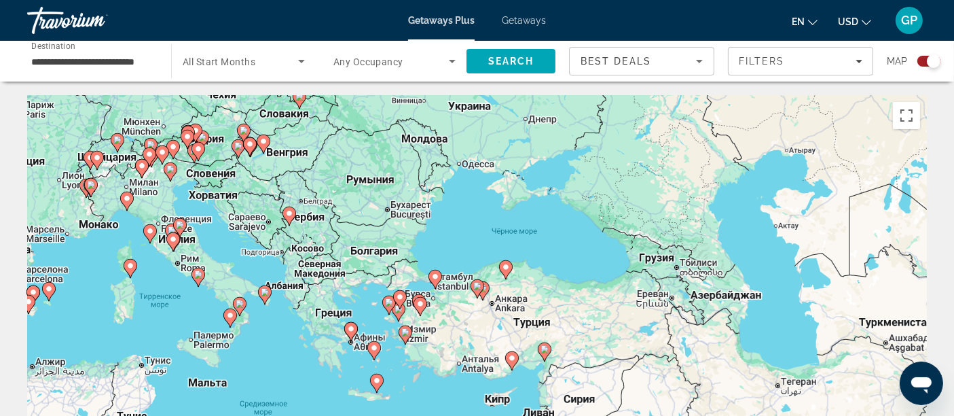
click at [435, 278] on image "Main content" at bounding box center [435, 276] width 8 height 8
type input "**********"
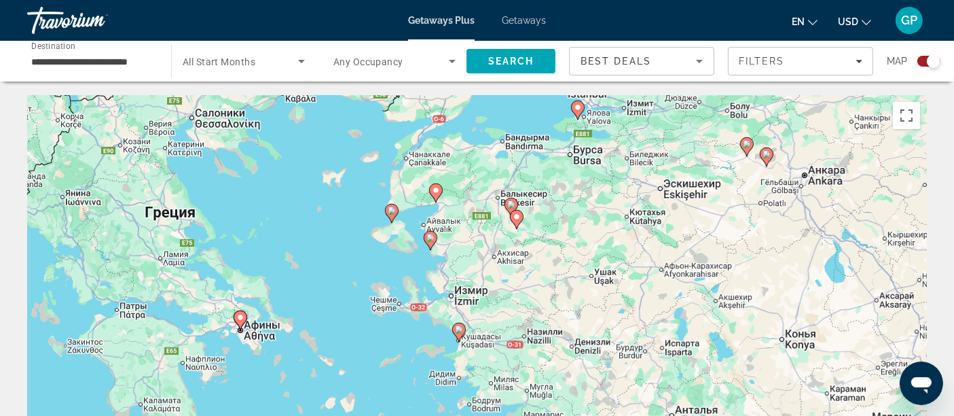
drag, startPoint x: 449, startPoint y: 363, endPoint x: 552, endPoint y: 181, distance: 209.2
click at [552, 181] on div "Чтобы активировать перетаскивание с помощью клавиатуры, нажмите Alt + Ввод. Пос…" at bounding box center [477, 298] width 900 height 407
click at [458, 325] on image "Main content" at bounding box center [459, 328] width 8 height 8
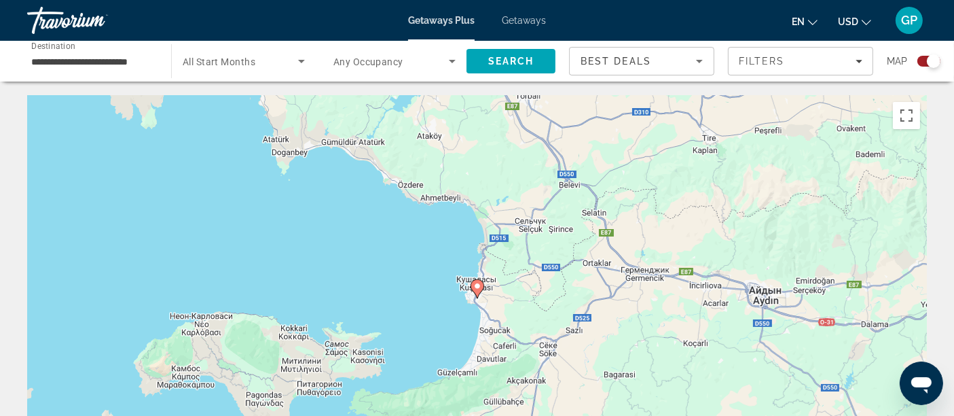
click at [475, 290] on icon "Main content" at bounding box center [477, 289] width 12 height 18
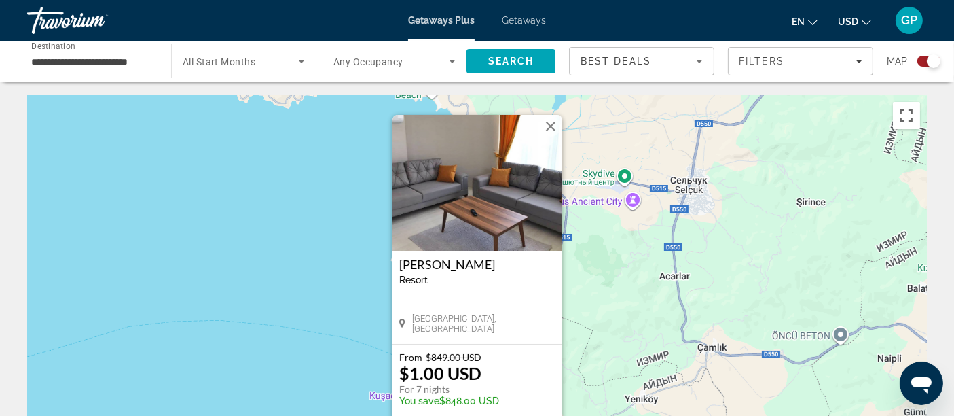
click at [491, 214] on img "Main content" at bounding box center [477, 183] width 170 height 136
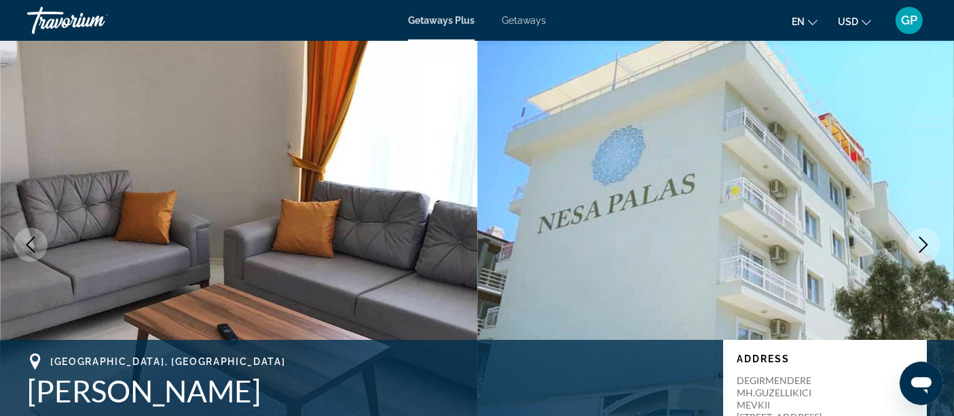
click at [924, 244] on icon "Next image" at bounding box center [923, 244] width 16 height 16
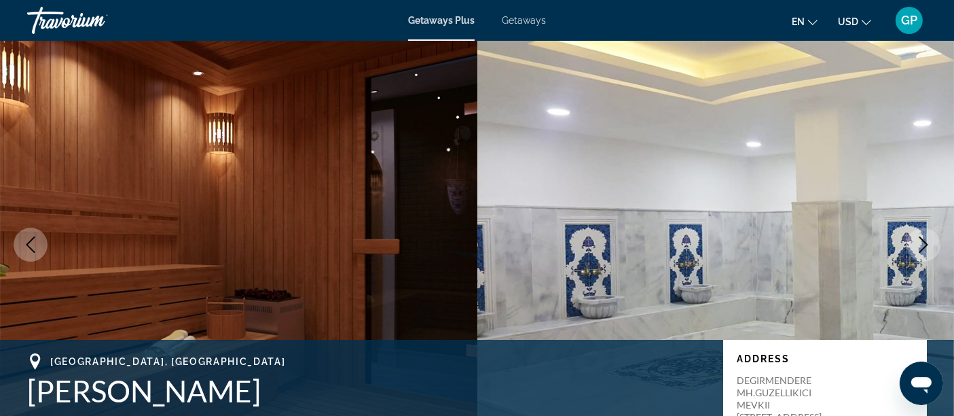
click at [924, 244] on icon "Next image" at bounding box center [923, 244] width 16 height 16
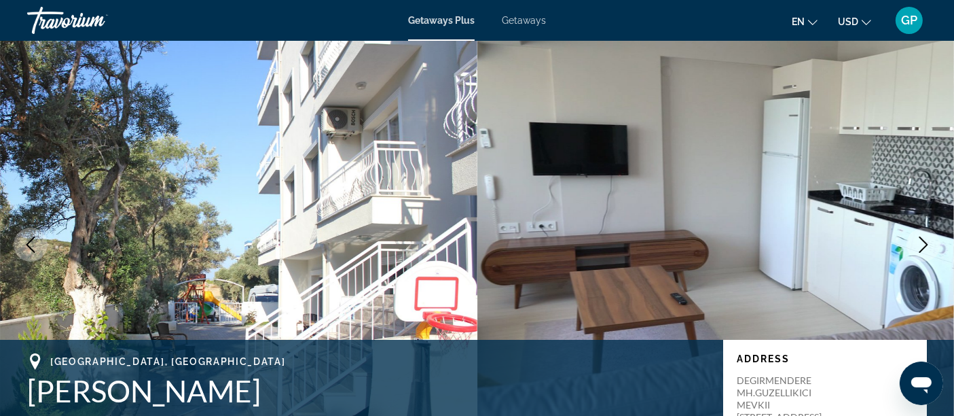
click at [924, 244] on icon "Next image" at bounding box center [923, 244] width 16 height 16
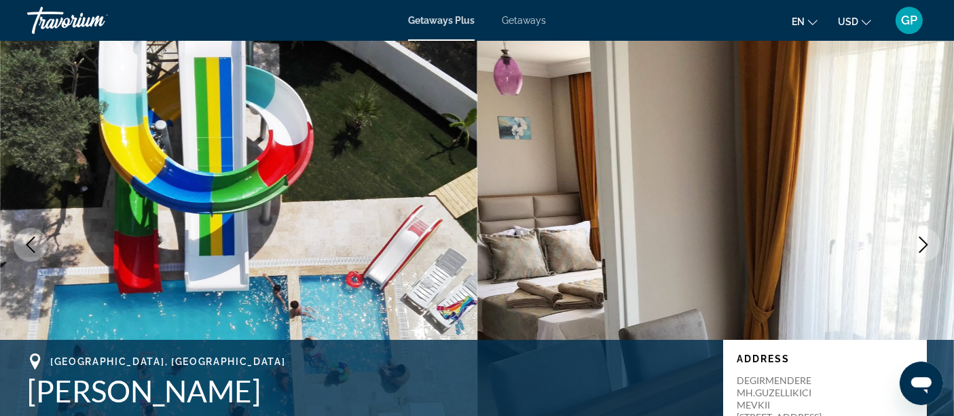
click at [924, 244] on icon "Next image" at bounding box center [923, 244] width 16 height 16
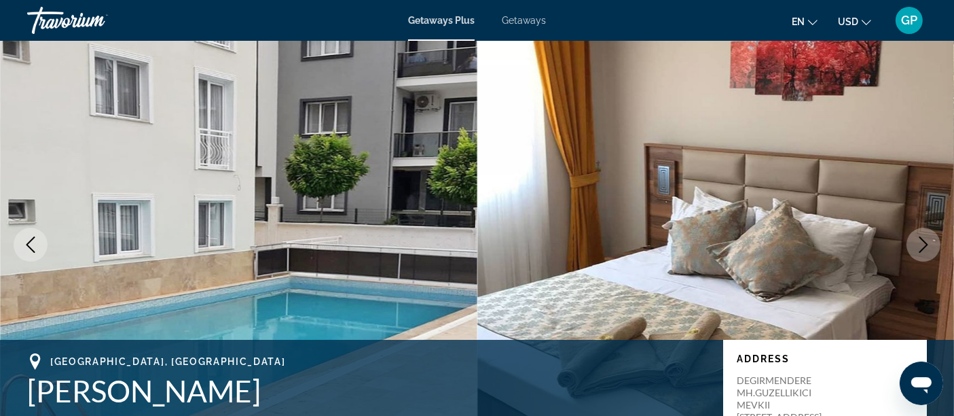
click at [924, 244] on icon "Next image" at bounding box center [923, 244] width 16 height 16
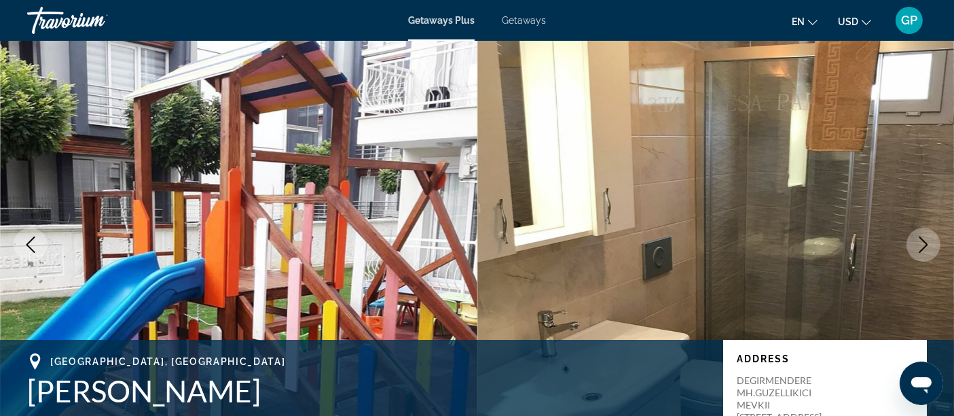
click at [924, 244] on icon "Next image" at bounding box center [923, 244] width 16 height 16
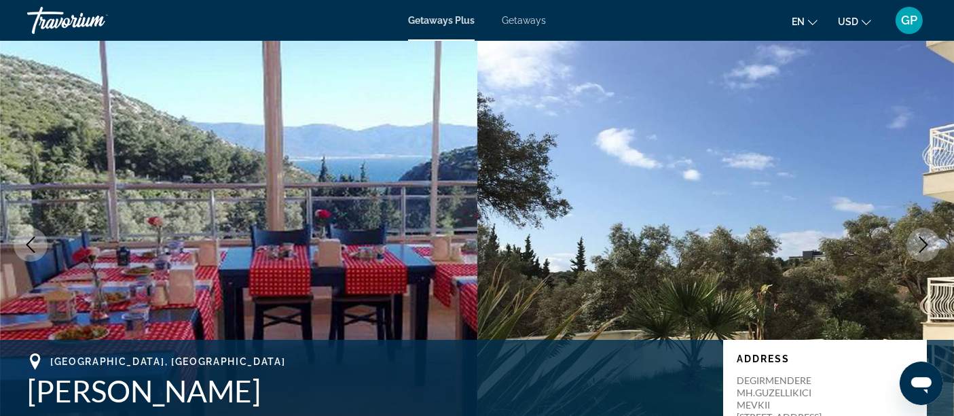
click at [924, 244] on icon "Next image" at bounding box center [923, 244] width 16 height 16
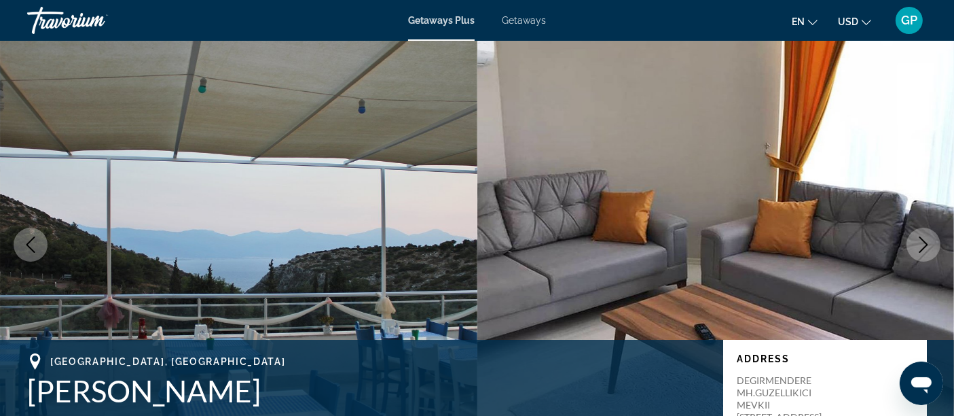
click at [924, 244] on icon "Next image" at bounding box center [923, 244] width 16 height 16
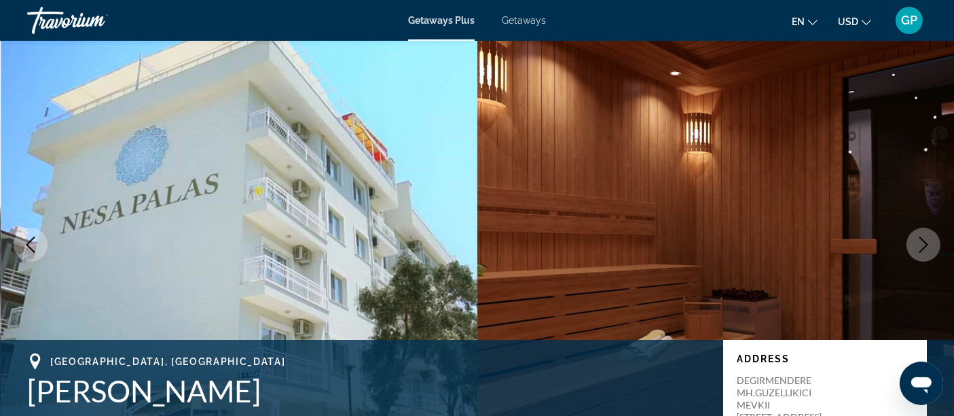
click at [924, 244] on icon "Next image" at bounding box center [923, 244] width 16 height 16
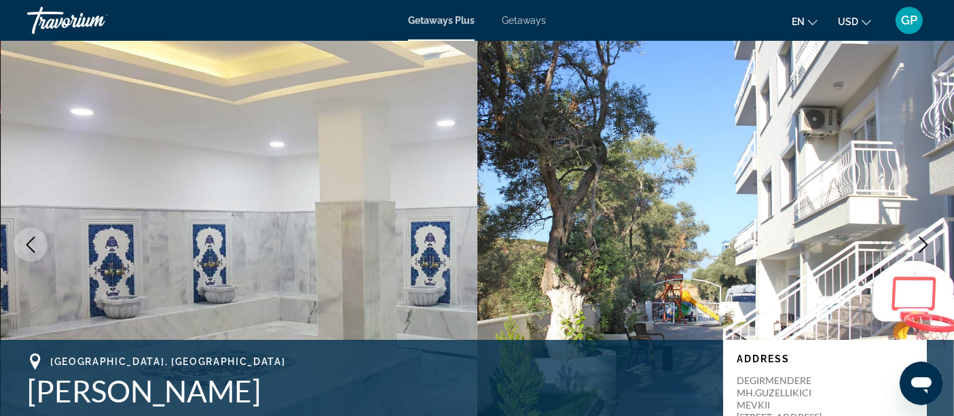
click at [924, 244] on icon "Next image" at bounding box center [923, 244] width 16 height 16
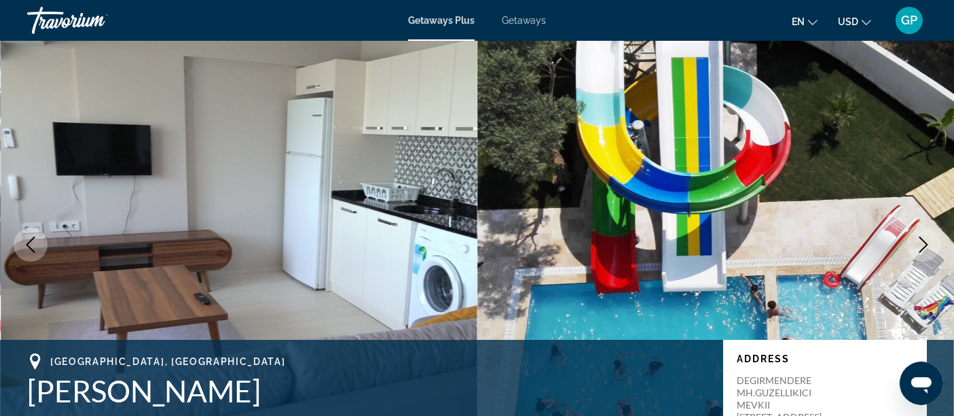
click at [924, 244] on icon "Next image" at bounding box center [923, 244] width 16 height 16
